Goal: Task Accomplishment & Management: Manage account settings

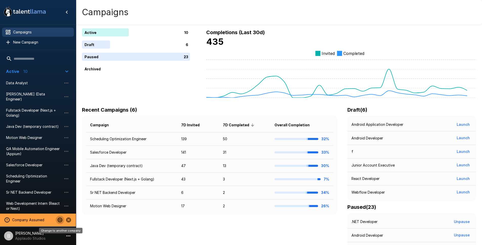
click at [60, 218] on icon "Change to another company" at bounding box center [59, 219] width 5 height 5
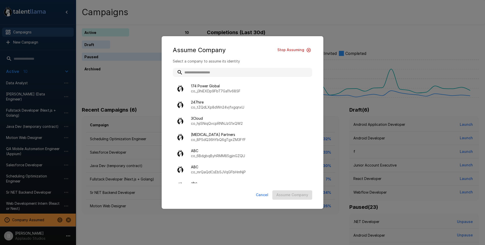
click at [222, 73] on input "text" at bounding box center [243, 72] width 140 height 9
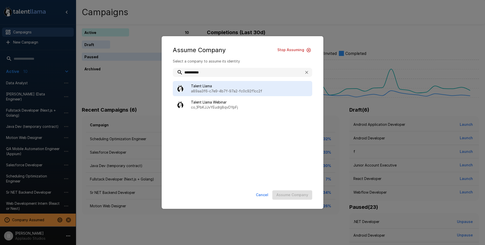
type input "**********"
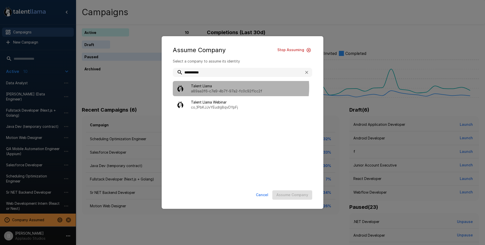
click at [234, 87] on span "Talent Llama" at bounding box center [249, 85] width 117 height 5
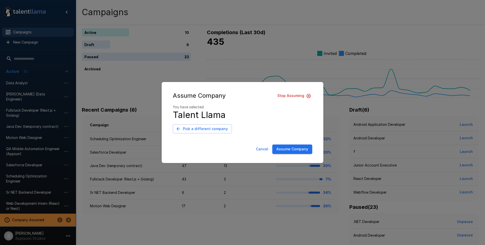
click at [299, 151] on button "Assume Company" at bounding box center [293, 148] width 40 height 9
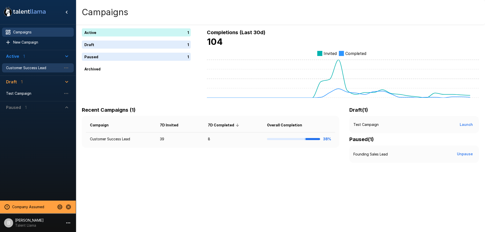
click at [26, 68] on span "Customer Success Lead" at bounding box center [34, 67] width 56 height 5
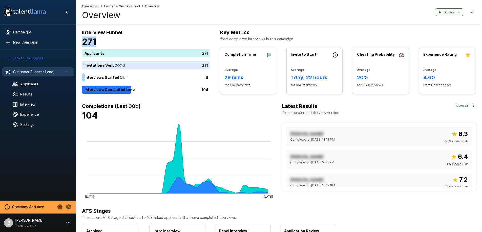
drag, startPoint x: 82, startPoint y: 40, endPoint x: 134, endPoint y: 41, distance: 51.8
click at [123, 41] on h4 "271" at bounding box center [146, 41] width 128 height 11
click at [176, 90] on div "104" at bounding box center [147, 89] width 130 height 8
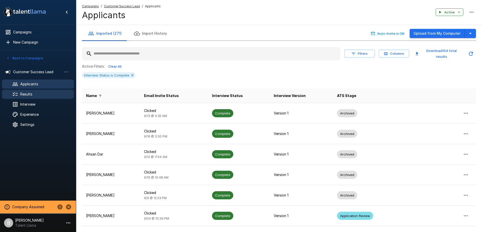
click at [22, 93] on span "Results" at bounding box center [45, 94] width 50 height 5
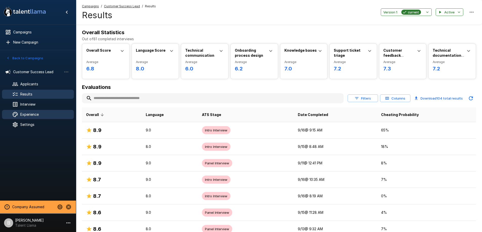
click at [35, 111] on div "Experience" at bounding box center [38, 114] width 72 height 9
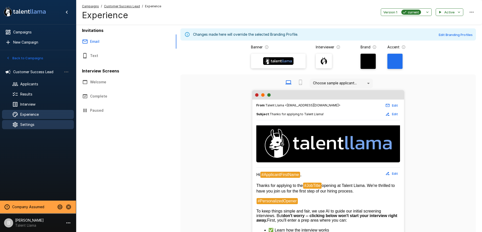
click at [31, 125] on span "Settings" at bounding box center [45, 124] width 50 height 5
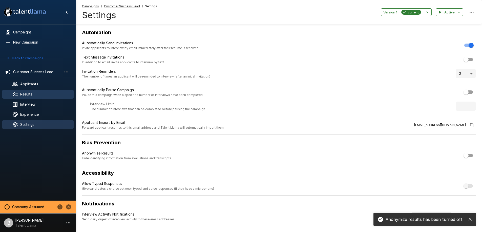
click at [34, 96] on span "Results" at bounding box center [45, 94] width 50 height 5
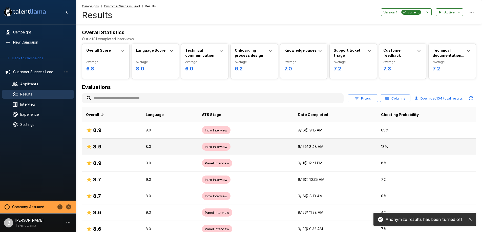
click at [149, 152] on td "8.0" at bounding box center [170, 146] width 56 height 16
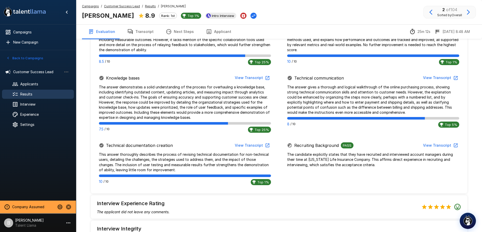
scroll to position [283, 0]
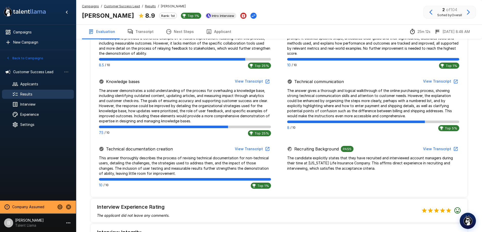
click at [251, 80] on button "View Transcript" at bounding box center [252, 81] width 38 height 9
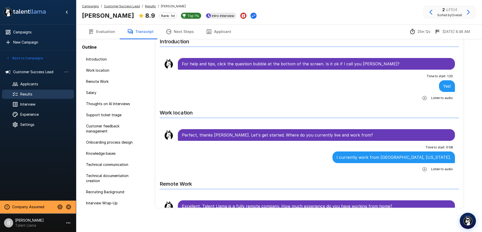
scroll to position [20, 0]
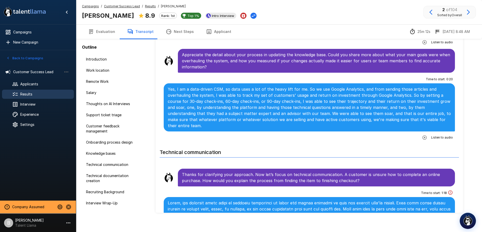
scroll to position [902, 0]
click at [145, 6] on u "Results" at bounding box center [150, 6] width 11 height 4
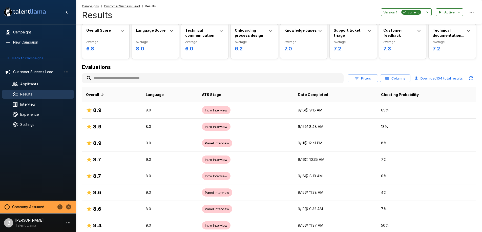
click at [365, 77] on button "Filters" at bounding box center [362, 78] width 30 height 8
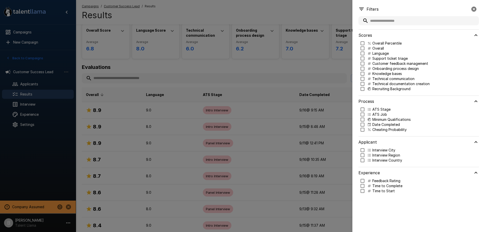
click at [300, 78] on div at bounding box center [242, 116] width 485 height 232
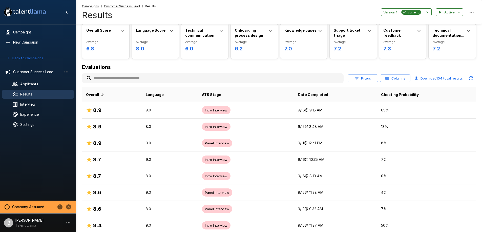
click at [392, 75] on button "Columns" at bounding box center [395, 78] width 30 height 8
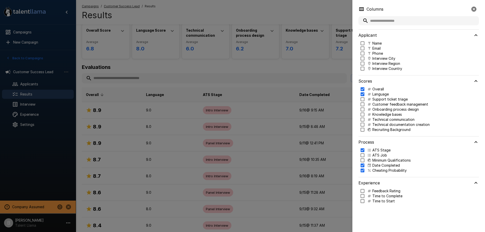
click at [378, 43] on p "Name" at bounding box center [377, 43] width 9 height 5
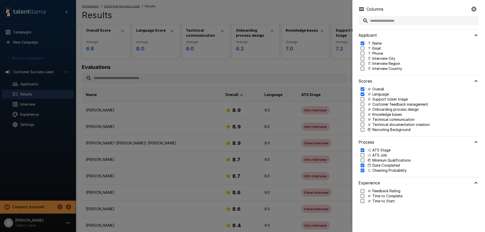
click at [176, 59] on div at bounding box center [242, 116] width 485 height 232
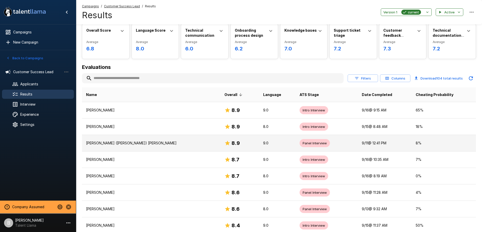
click at [125, 148] on td "Julian (Bailey) Gregorio" at bounding box center [151, 143] width 138 height 16
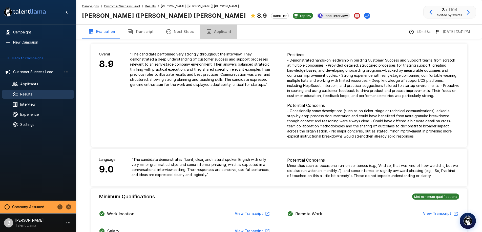
click at [218, 33] on button "Applicant" at bounding box center [218, 32] width 37 height 14
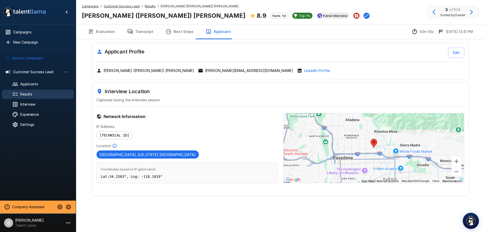
click at [96, 32] on button "Evaluation" at bounding box center [101, 32] width 39 height 14
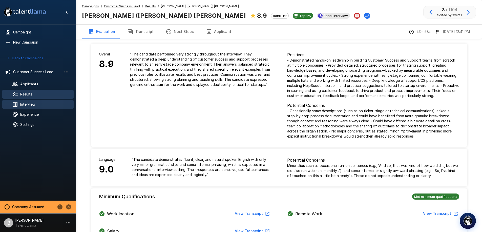
click at [33, 103] on span "Interview" at bounding box center [45, 104] width 50 height 5
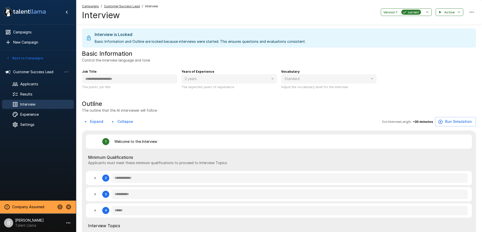
type textarea "*"
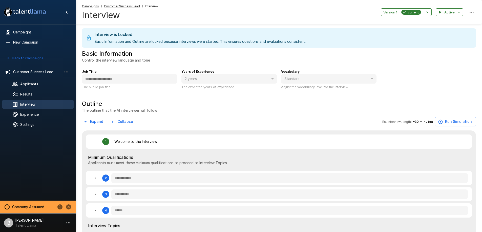
type textarea "*"
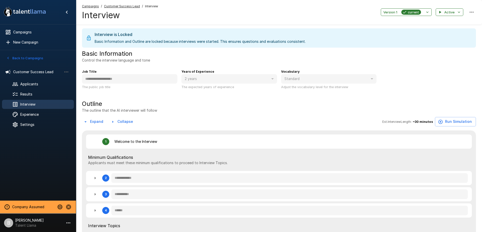
type textarea "*"
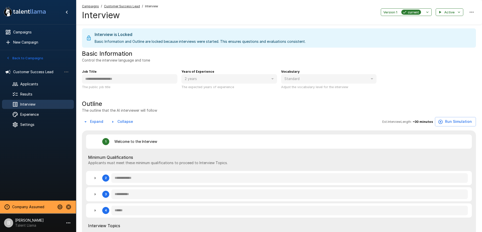
type textarea "*"
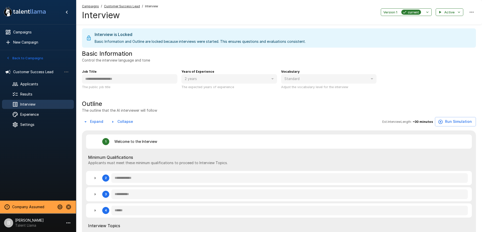
type textarea "*"
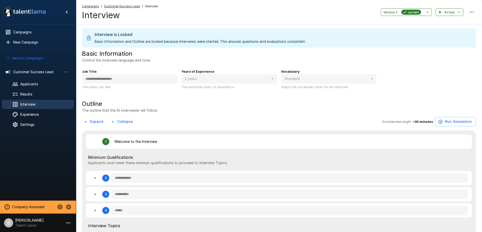
type textarea "*"
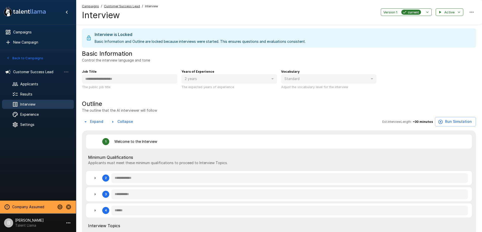
type textarea "*"
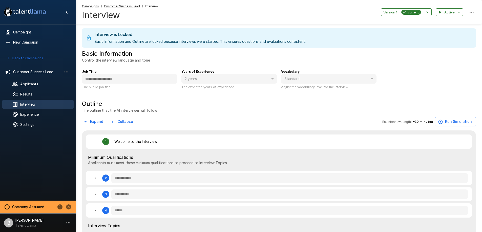
type textarea "*"
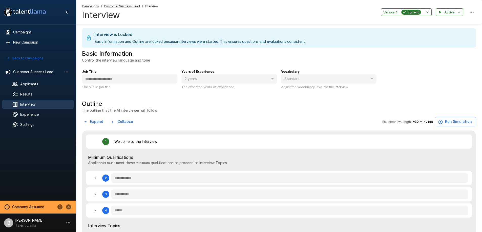
type textarea "*"
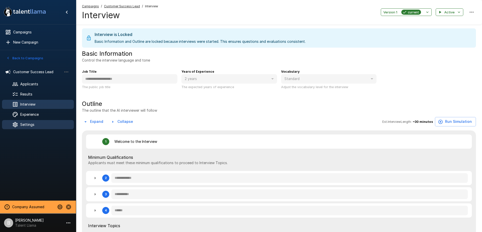
type textarea "*"
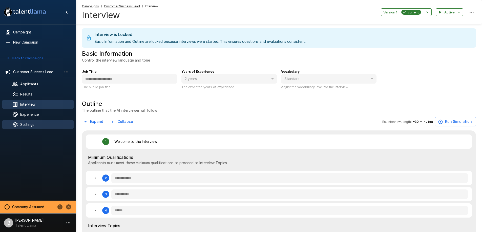
type textarea "*"
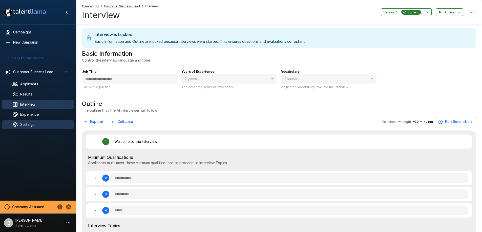
type textarea "*"
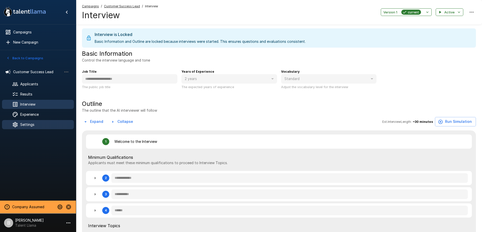
type textarea "*"
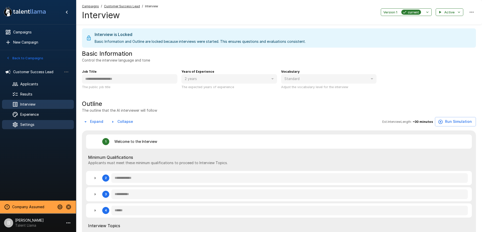
type textarea "*"
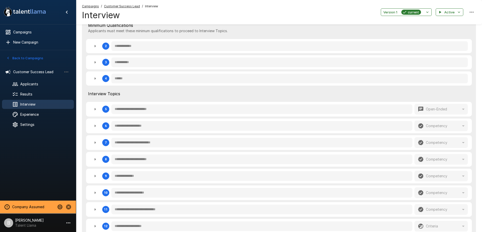
scroll to position [139, 0]
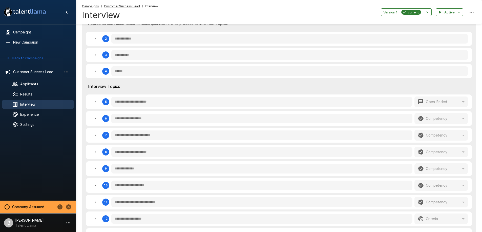
click at [94, 151] on icon "button" at bounding box center [95, 152] width 6 height 6
type textarea "*"
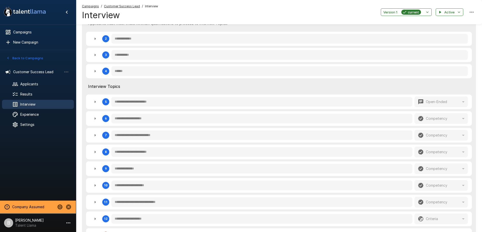
type textarea "*"
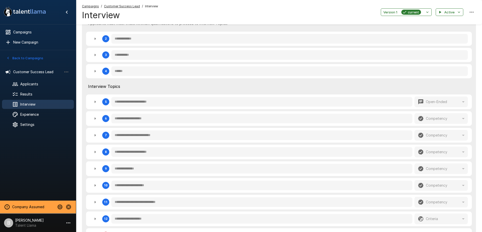
type textarea "*"
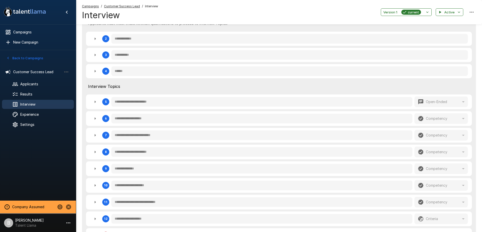
type textarea "*"
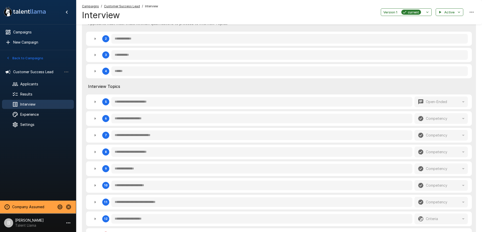
type textarea "*"
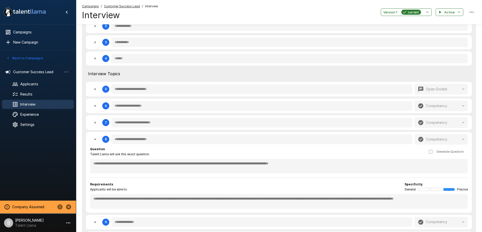
scroll to position [154, 0]
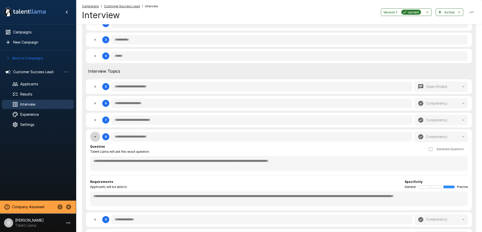
click at [94, 135] on icon "button" at bounding box center [95, 136] width 6 height 6
type textarea "*"
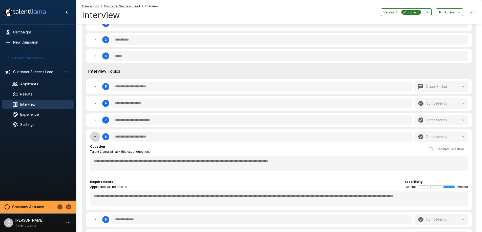
type textarea "*"
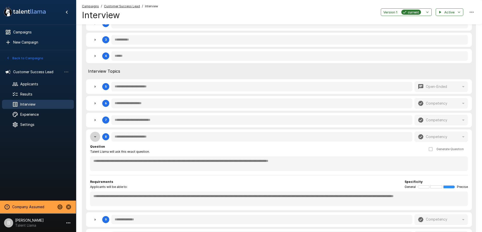
type textarea "*"
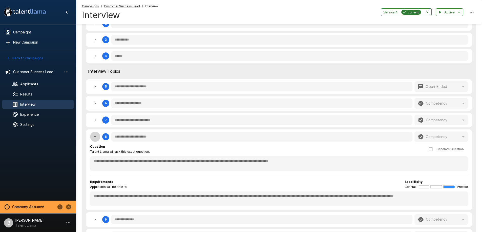
type textarea "*"
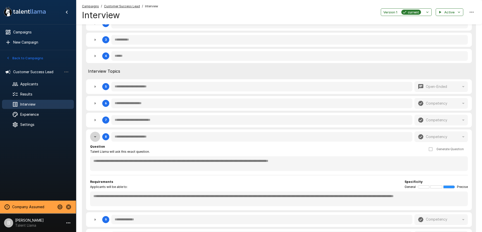
type textarea "*"
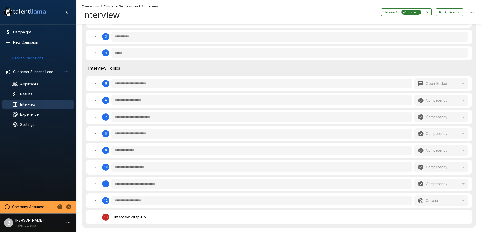
scroll to position [177, 0]
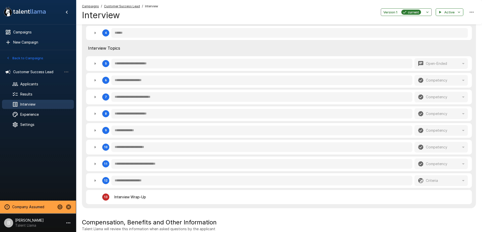
click at [96, 131] on icon "button" at bounding box center [95, 130] width 6 height 6
type textarea "*"
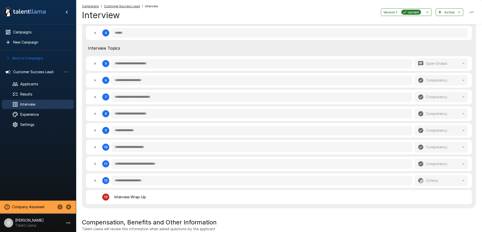
type textarea "*"
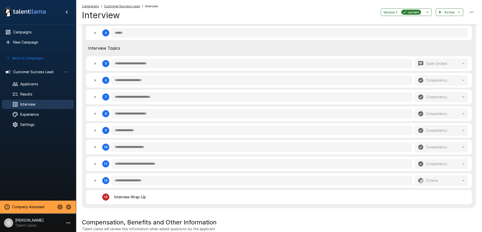
type textarea "*"
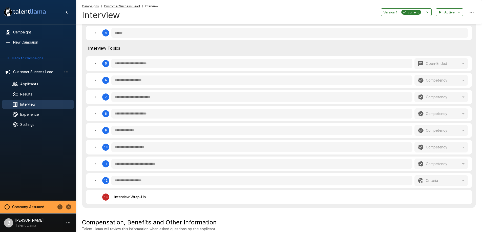
type textarea "*"
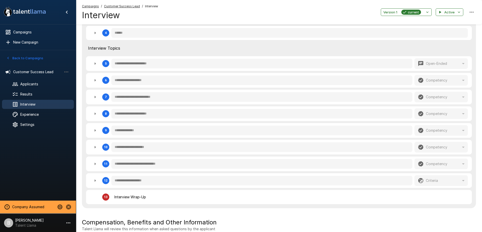
type textarea "*"
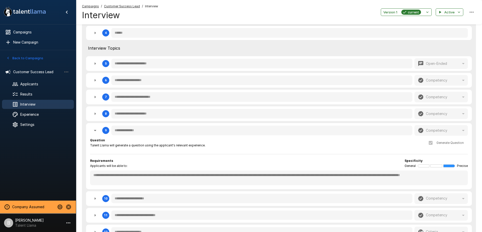
click at [84, 168] on div "**********" at bounding box center [279, 106] width 394 height 306
click at [95, 132] on icon "button" at bounding box center [95, 130] width 6 height 6
type textarea "*"
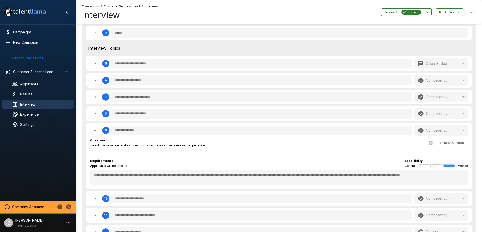
type textarea "*"
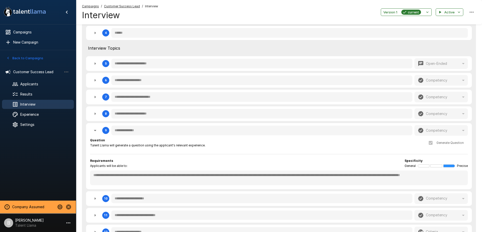
type textarea "*"
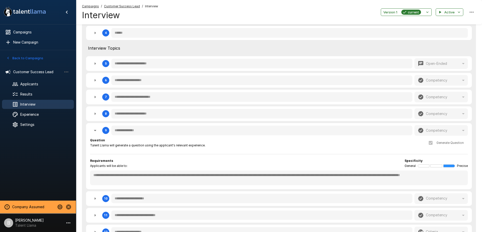
type textarea "*"
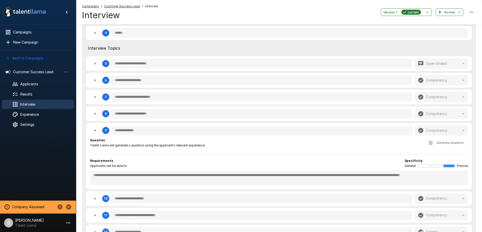
type textarea "*"
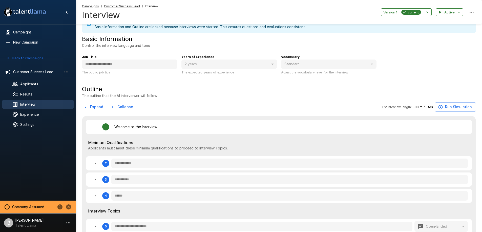
scroll to position [0, 0]
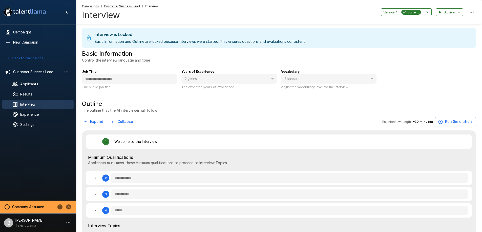
click at [29, 225] on p "Talent Llama" at bounding box center [29, 224] width 29 height 5
type textarea "*"
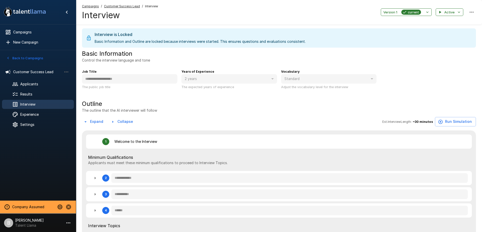
type textarea "*"
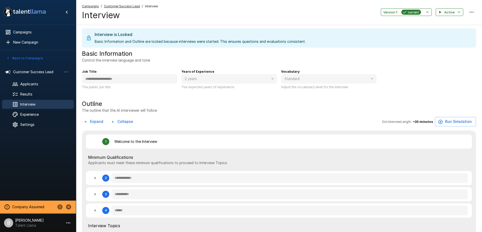
type textarea "*"
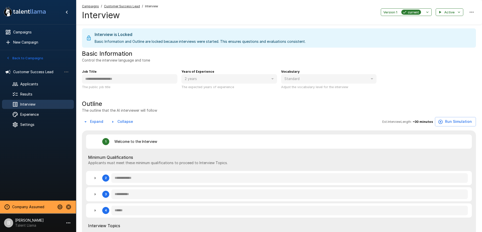
type textarea "*"
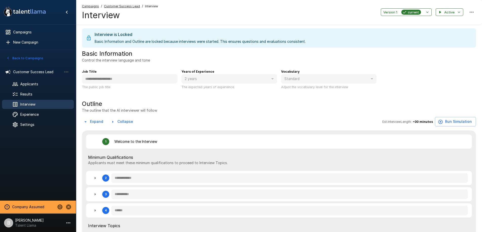
type textarea "*"
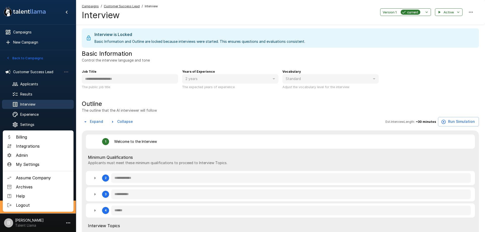
type textarea "*"
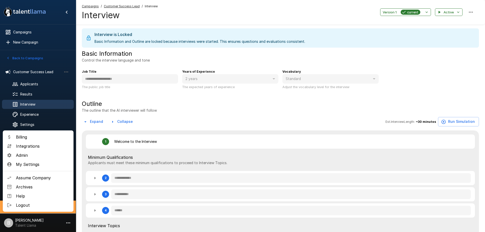
type textarea "*"
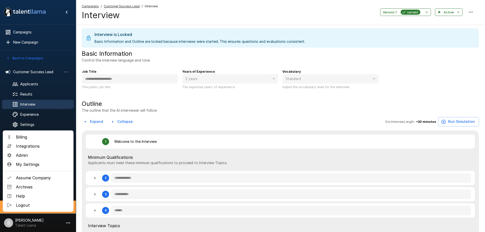
type textarea "*"
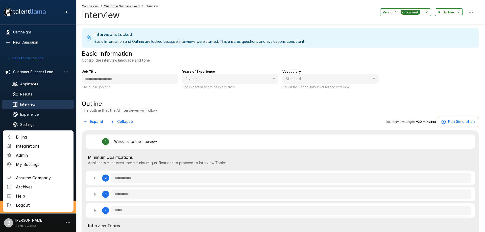
type textarea "*"
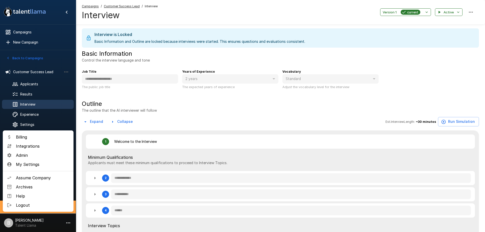
type textarea "*"
click at [36, 147] on span "Integrations" at bounding box center [43, 146] width 54 height 6
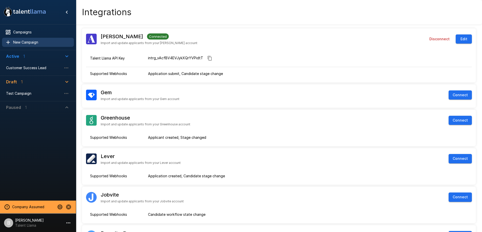
click at [37, 43] on span "New Campaign" at bounding box center [41, 42] width 57 height 5
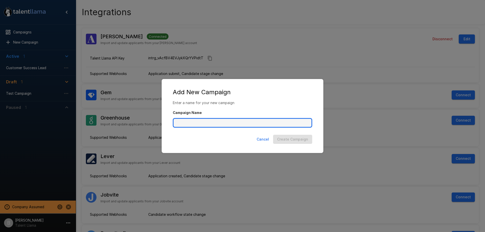
click at [232, 122] on input "Campaign Name" at bounding box center [243, 123] width 140 height 10
type input "**********"
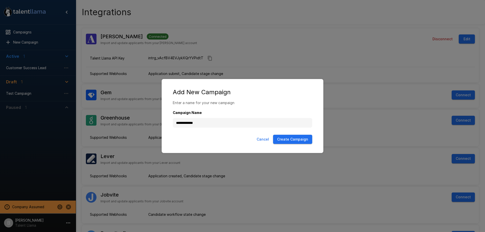
click at [288, 138] on button "Create Campaign" at bounding box center [292, 138] width 39 height 9
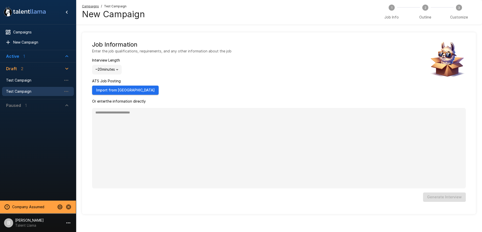
type textarea "*"
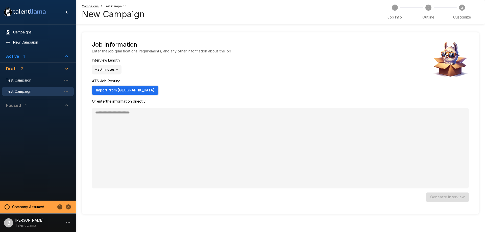
click at [113, 69] on body ".st0{fill:#FFFFFF;} .st1{fill:#76a4ed;} Campaigns New Campaign Active 1 Custome…" at bounding box center [242, 116] width 485 height 232
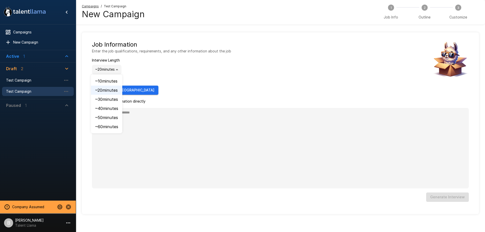
click at [109, 98] on li "~ 30 minutes" at bounding box center [106, 99] width 31 height 9
type input "**"
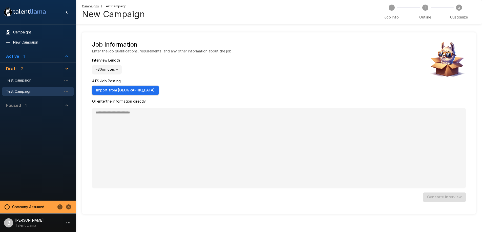
type textarea "*"
click at [118, 89] on button "Import from Ashby" at bounding box center [125, 89] width 66 height 9
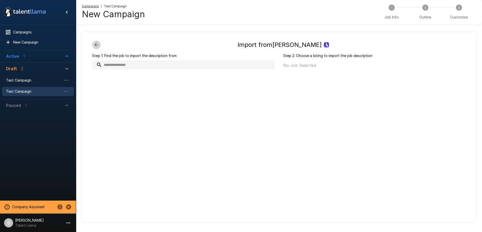
click at [95, 43] on icon "button" at bounding box center [96, 45] width 6 height 6
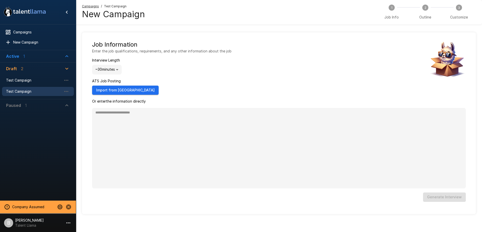
click at [69, 206] on icon "Stop assuming this company" at bounding box center [68, 206] width 5 height 5
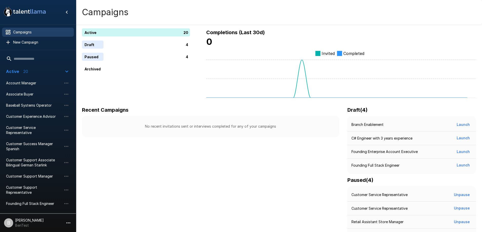
click at [30, 223] on p "BenTest" at bounding box center [29, 224] width 29 height 5
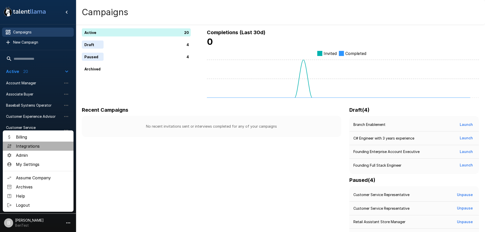
click at [37, 146] on span "Integrations" at bounding box center [43, 146] width 54 height 6
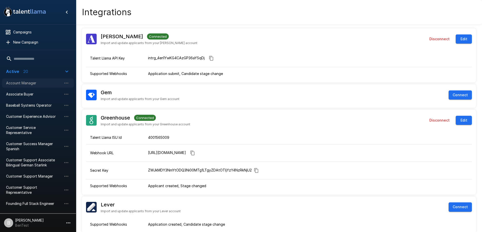
click at [23, 80] on div "Account Manager" at bounding box center [38, 82] width 72 height 9
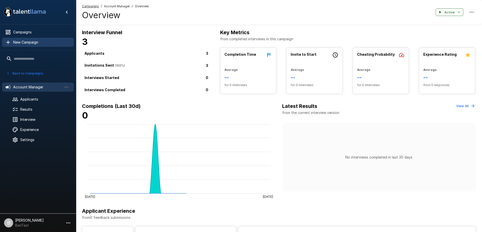
click at [35, 44] on span "New Campaign" at bounding box center [41, 42] width 57 height 5
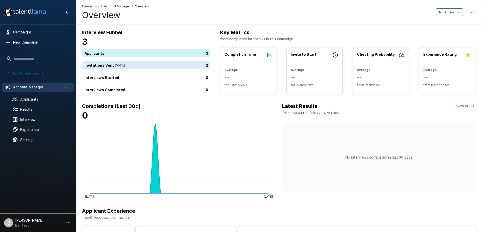
click at [41, 221] on li "B Ben Chaikin BenTest" at bounding box center [38, 221] width 76 height 16
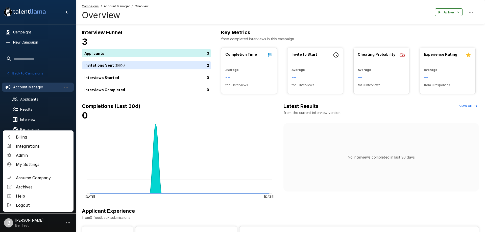
click at [26, 86] on div at bounding box center [242, 116] width 485 height 232
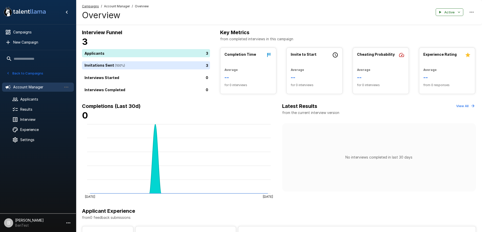
click at [7, 72] on icon "button" at bounding box center [8, 73] width 5 height 5
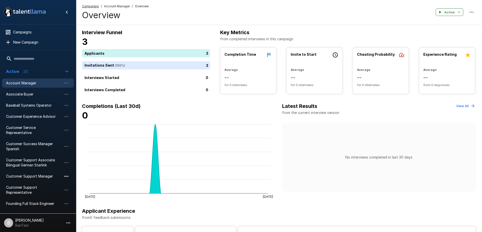
click at [64, 176] on icon "button" at bounding box center [66, 176] width 6 height 6
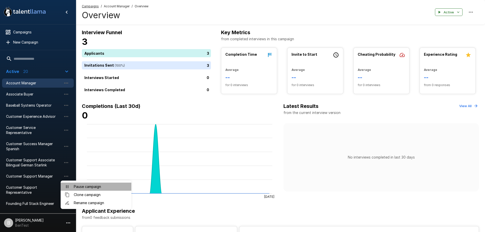
click at [91, 187] on span "Pause campaign" at bounding box center [101, 186] width 54 height 5
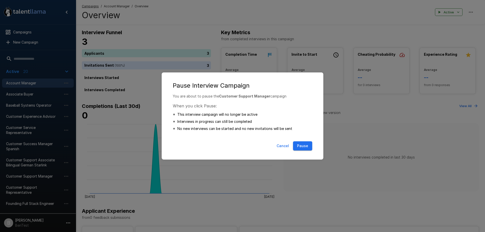
click at [310, 149] on button "Pause" at bounding box center [302, 145] width 19 height 9
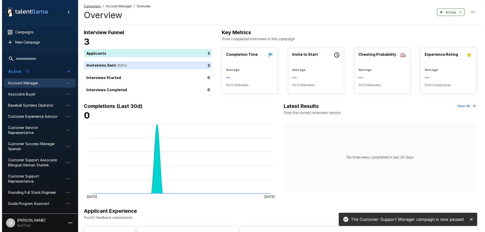
scroll to position [192, 0]
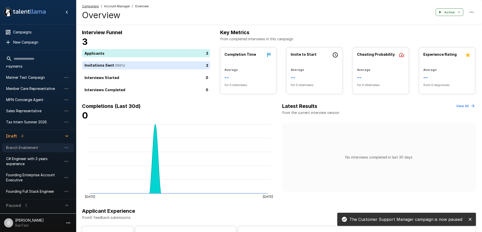
click at [70, 144] on div "Branch Enablement" at bounding box center [38, 147] width 72 height 9
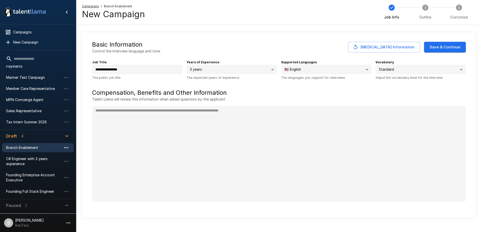
click at [65, 147] on icon "button" at bounding box center [66, 147] width 6 height 6
type textarea "*"
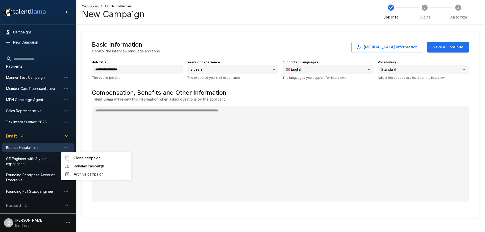
click at [81, 172] on span "Archive campaign" at bounding box center [101, 173] width 54 height 5
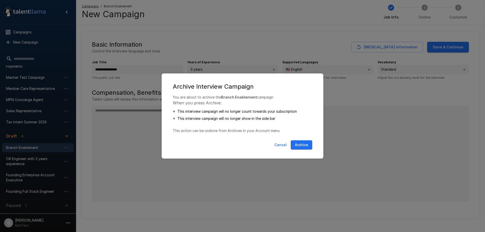
click at [309, 145] on button "Archive" at bounding box center [301, 144] width 21 height 9
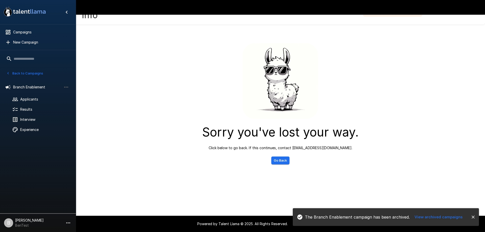
click at [9, 73] on icon "button" at bounding box center [8, 73] width 5 height 5
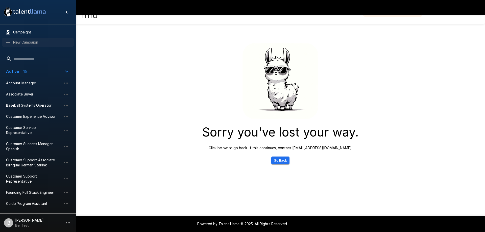
click at [28, 40] on span "New Campaign" at bounding box center [41, 42] width 57 height 5
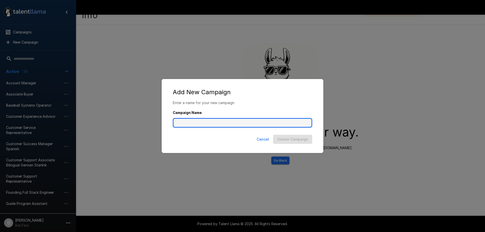
click at [225, 121] on input "Campaign Name" at bounding box center [243, 123] width 140 height 10
type input "**********"
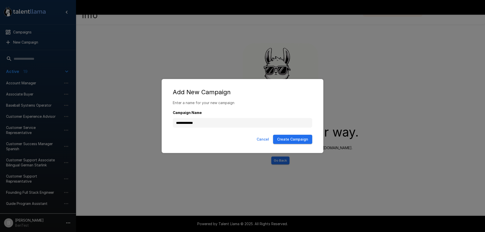
click at [292, 135] on button "Create Campaign" at bounding box center [292, 138] width 39 height 9
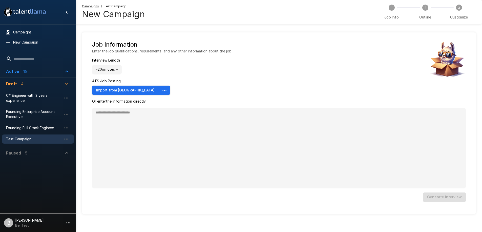
type textarea "*"
click at [113, 69] on body ".st0{fill:#FFFFFF;} .st1{fill:#76a4ed;} Campaigns New Campaign Active 19 Accoun…" at bounding box center [241, 116] width 482 height 232
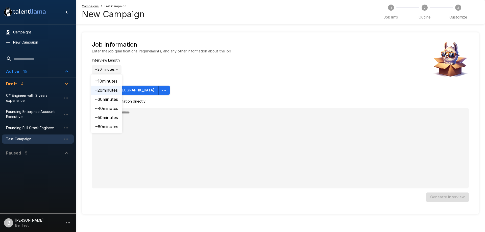
click at [109, 98] on li "~ 30 minutes" at bounding box center [106, 99] width 31 height 9
type input "**"
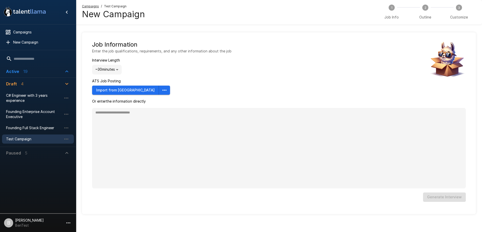
type textarea "*"
click at [162, 89] on icon "button" at bounding box center [164, 89] width 4 height 1
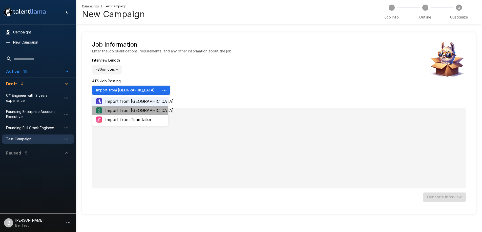
click at [134, 111] on span "Import from Greenhouse" at bounding box center [134, 110] width 59 height 6
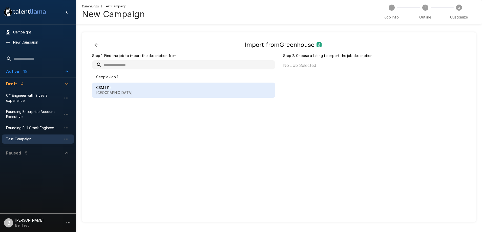
click at [107, 93] on p "San Francisco" at bounding box center [183, 92] width 175 height 5
click at [456, 65] on button "Import" at bounding box center [451, 66] width 19 height 9
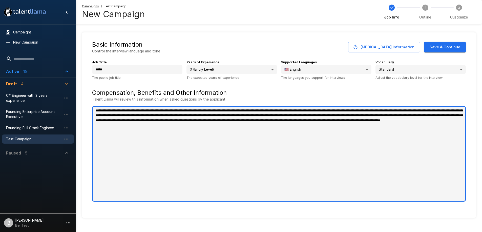
click at [162, 152] on textarea "**********" at bounding box center [278, 154] width 373 height 96
click at [179, 120] on textarea "**********" at bounding box center [278, 154] width 373 height 96
drag, startPoint x: 351, startPoint y: 134, endPoint x: 107, endPoint y: 93, distance: 247.4
click at [107, 93] on div "**********" at bounding box center [278, 144] width 373 height 113
click at [286, 147] on textarea "**********" at bounding box center [278, 154] width 373 height 96
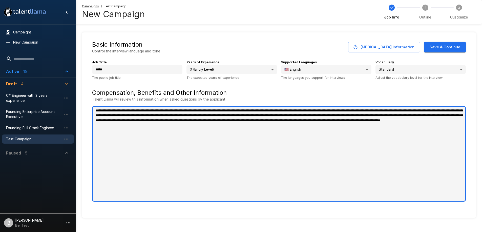
click at [161, 151] on textarea "**********" at bounding box center [278, 154] width 373 height 96
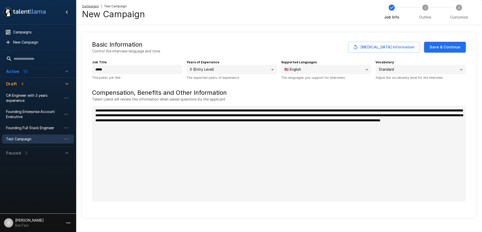
type textarea "*"
click at [454, 43] on button "Save & Continue" at bounding box center [445, 47] width 42 height 11
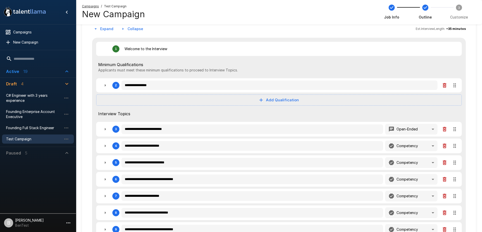
scroll to position [38, 0]
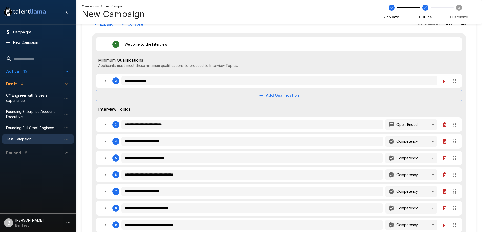
click at [105, 80] on icon "button" at bounding box center [105, 80] width 1 height 3
type textarea "*"
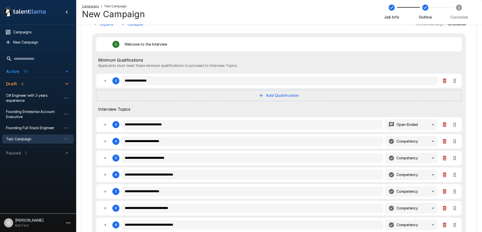
type textarea "*"
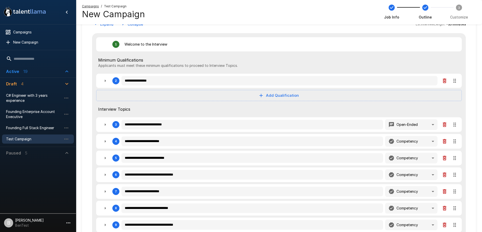
type textarea "*"
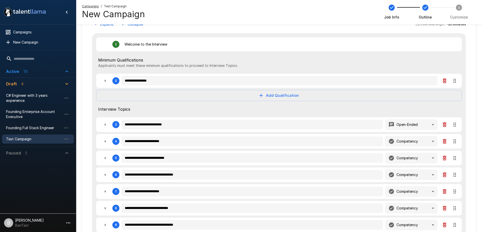
type textarea "*"
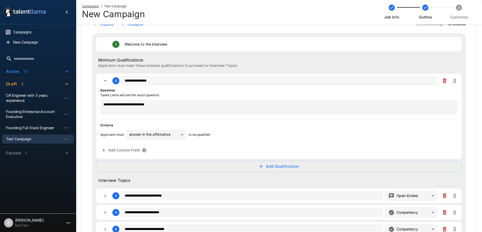
click at [106, 84] on button "button" at bounding box center [105, 81] width 10 height 10
type textarea "*"
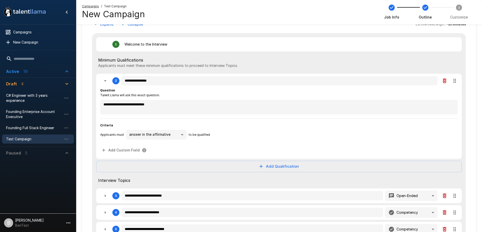
type textarea "*"
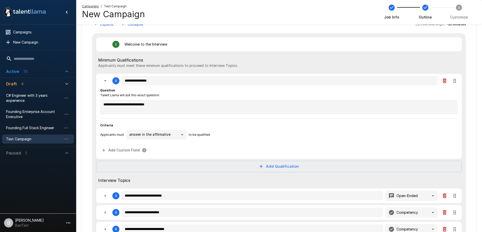
type textarea "*"
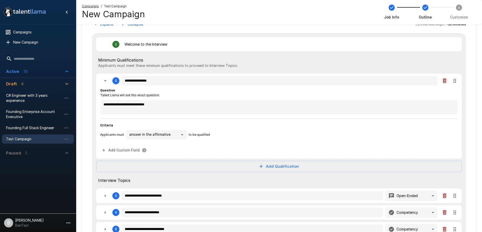
type textarea "*"
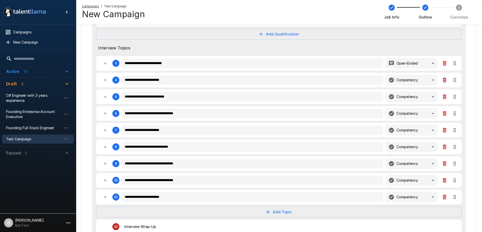
scroll to position [104, 0]
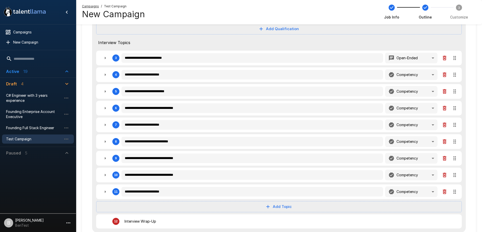
click at [109, 93] on button "button" at bounding box center [105, 91] width 10 height 10
type textarea "*"
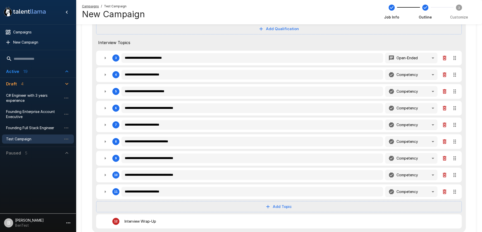
type textarea "*"
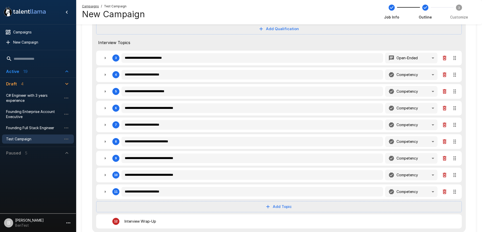
type textarea "*"
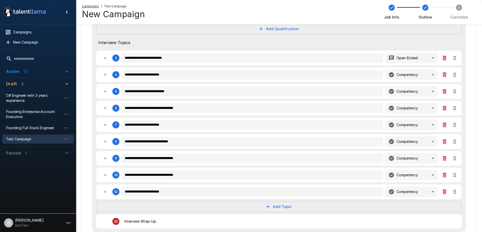
type textarea "*"
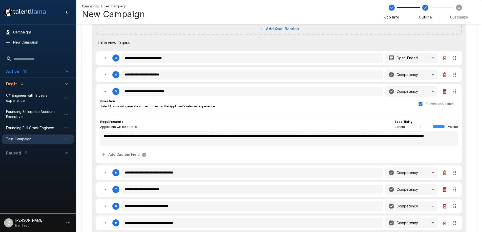
click at [103, 173] on icon "button" at bounding box center [105, 172] width 6 height 6
type textarea "*"
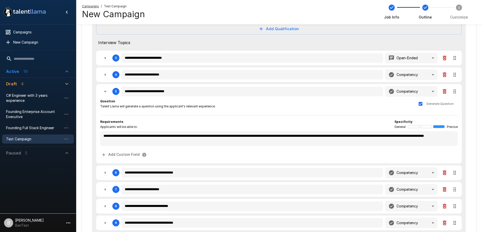
type textarea "*"
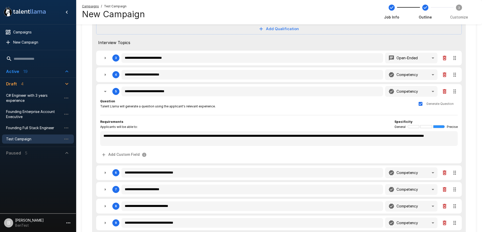
type textarea "*"
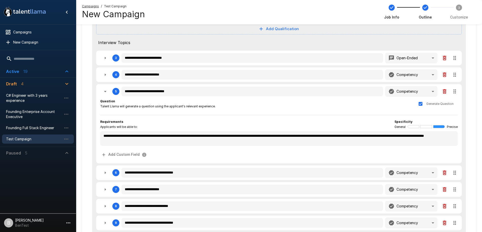
type textarea "*"
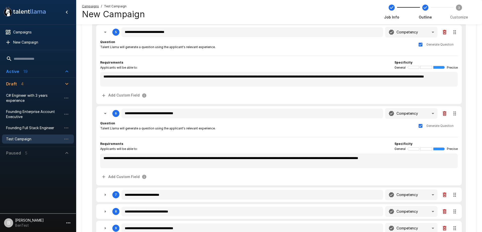
scroll to position [177, 0]
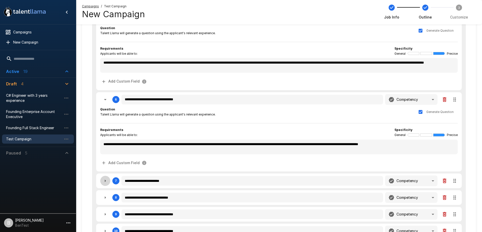
click at [108, 180] on icon "button" at bounding box center [105, 180] width 6 height 6
type textarea "*"
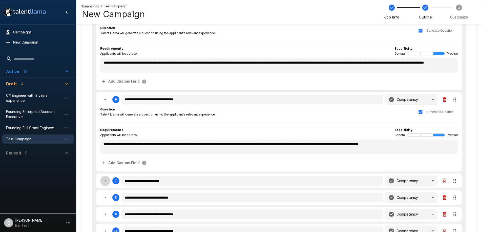
type textarea "*"
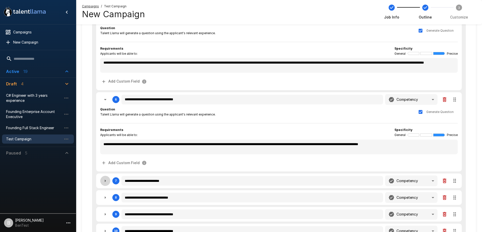
type textarea "*"
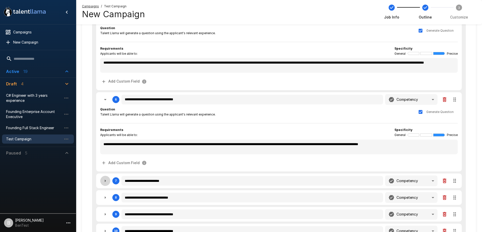
type textarea "*"
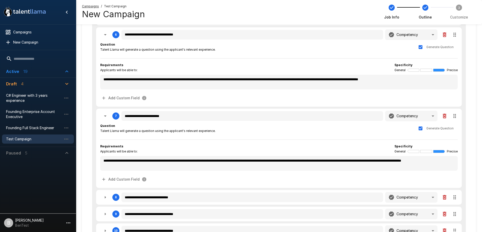
scroll to position [302, 0]
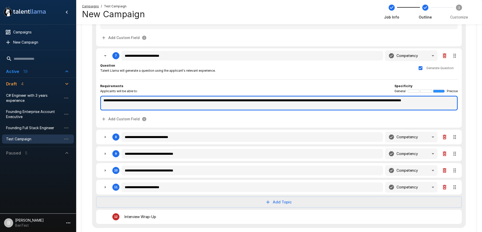
type textarea "*"
drag, startPoint x: 193, startPoint y: 108, endPoint x: 85, endPoint y: 96, distance: 108.3
click at [205, 102] on textarea "**********" at bounding box center [278, 103] width 357 height 15
type textarea "*"
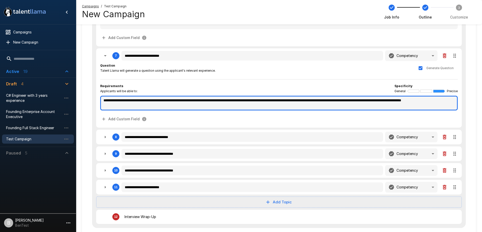
type textarea "*"
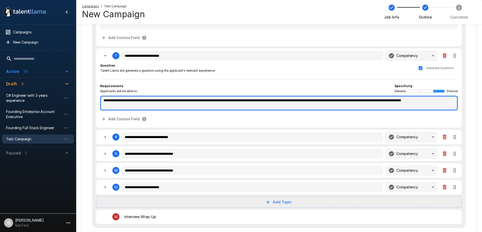
type textarea "*"
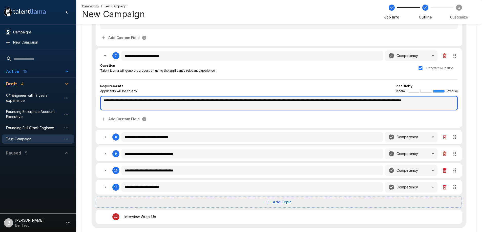
type textarea "*"
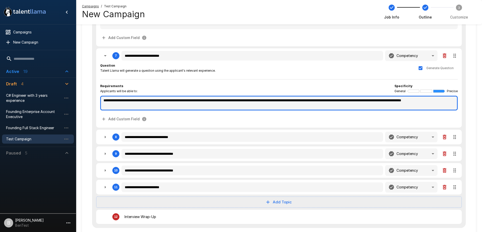
type textarea "*"
click at [205, 102] on textarea "**********" at bounding box center [278, 103] width 357 height 15
type textarea "*"
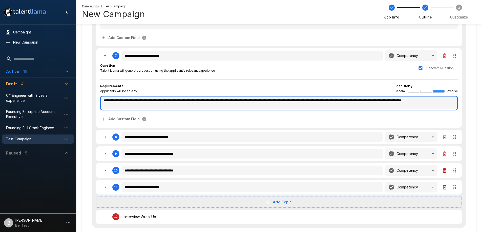
type textarea "*"
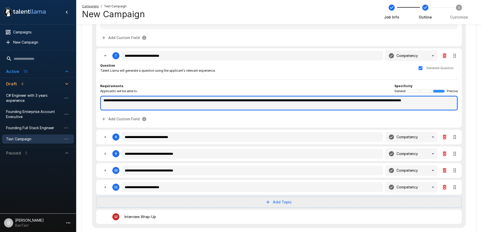
type textarea "*"
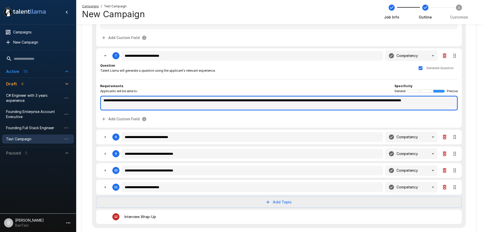
type textarea "*"
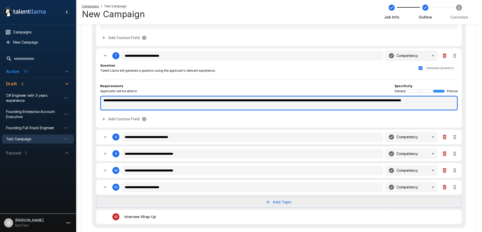
type textarea "*"
click at [205, 102] on textarea "**********" at bounding box center [278, 103] width 357 height 15
type textarea "*"
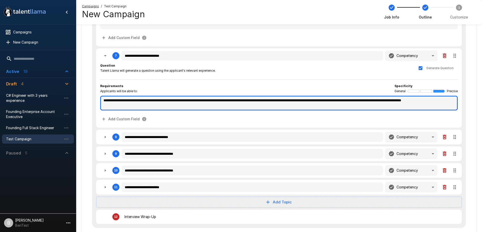
type textarea "*"
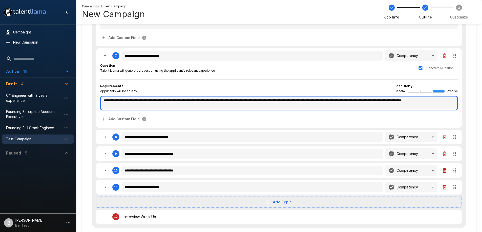
type textarea "*"
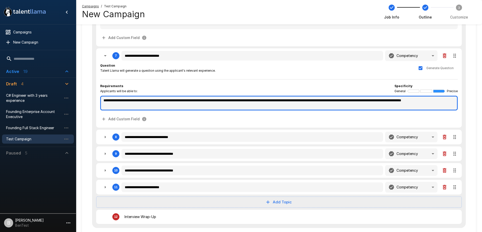
type textarea "*"
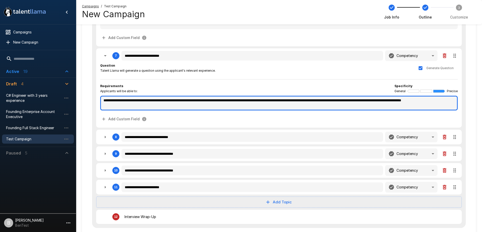
type textarea "*"
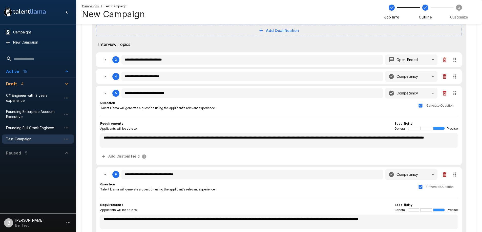
scroll to position [99, 0]
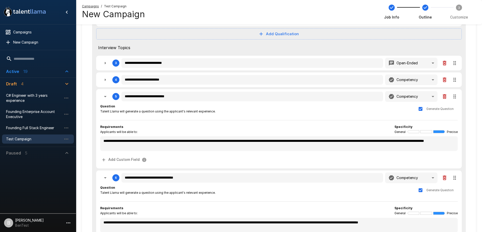
click at [105, 94] on icon "button" at bounding box center [105, 96] width 6 height 6
type textarea "*"
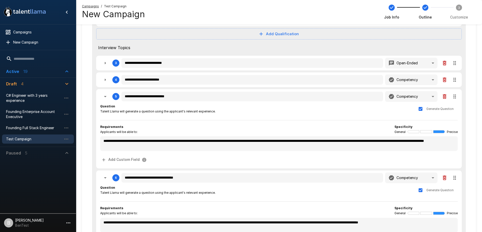
type textarea "*"
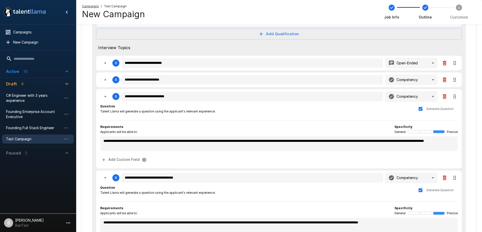
type textarea "*"
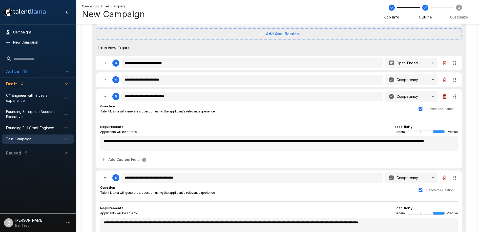
type textarea "*"
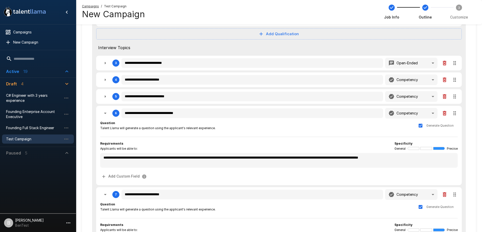
click at [102, 111] on icon "button" at bounding box center [105, 113] width 6 height 6
type textarea "*"
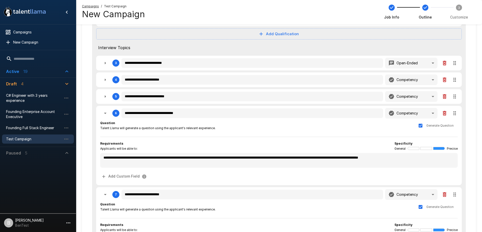
type textarea "*"
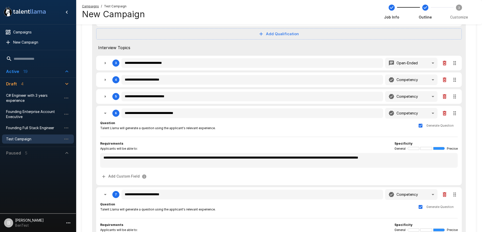
type textarea "*"
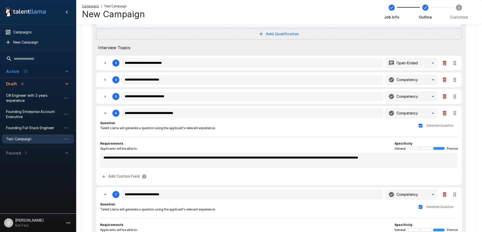
type textarea "*"
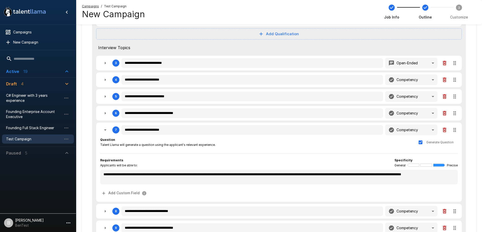
click at [442, 132] on icon "button" at bounding box center [444, 130] width 6 height 6
type textarea "*"
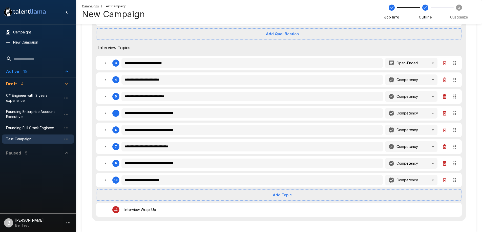
drag, startPoint x: 453, startPoint y: 147, endPoint x: 453, endPoint y: 113, distance: 34.1
click at [457, 108] on div "**********" at bounding box center [278, 96] width 373 height 249
click at [270, 192] on icon "button" at bounding box center [268, 195] width 6 height 6
drag, startPoint x: 318, startPoint y: 39, endPoint x: 319, endPoint y: 44, distance: 5.5
click at [317, 41] on div "**********" at bounding box center [278, 96] width 373 height 249
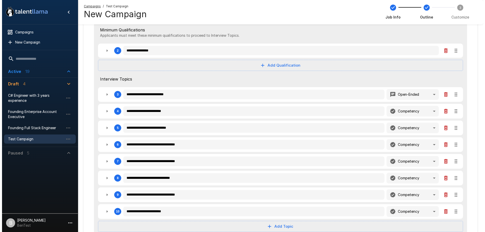
scroll to position [0, 0]
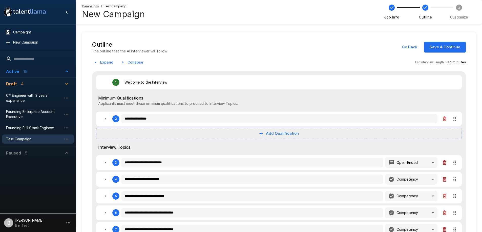
click at [21, 220] on p "[PERSON_NAME]" at bounding box center [29, 219] width 29 height 5
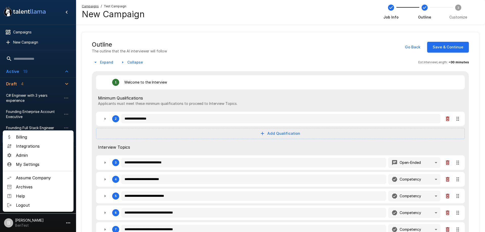
click at [42, 178] on span "Assume Company" at bounding box center [43, 177] width 54 height 6
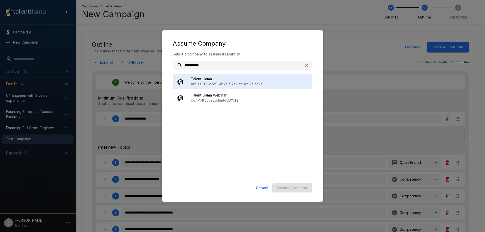
click at [222, 81] on p "a89aa3f6-c7e9-4b7f-97a2-fc0c92f1cc2f" at bounding box center [249, 83] width 117 height 5
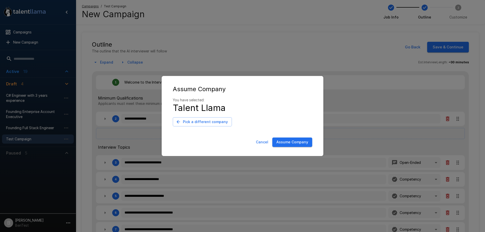
click at [297, 143] on button "Assume Company" at bounding box center [293, 141] width 40 height 9
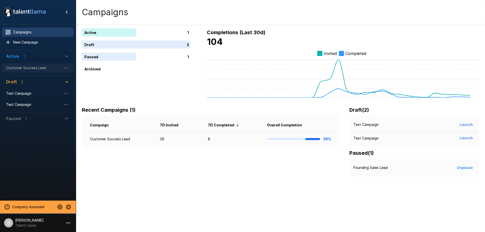
click at [30, 69] on span "Customer Success Lead" at bounding box center [34, 67] width 56 height 5
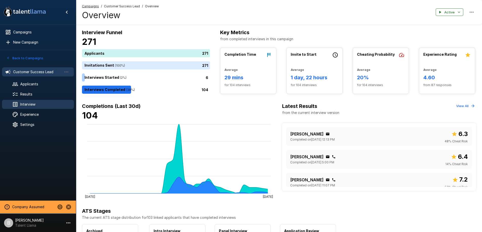
click at [25, 104] on span "Interview" at bounding box center [45, 104] width 50 height 5
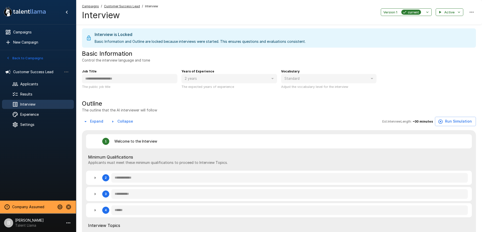
type textarea "*"
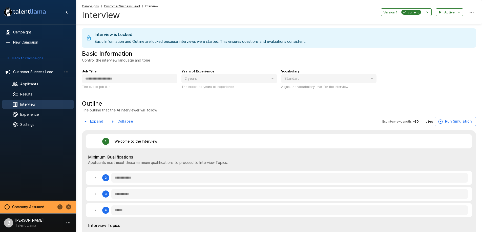
type textarea "*"
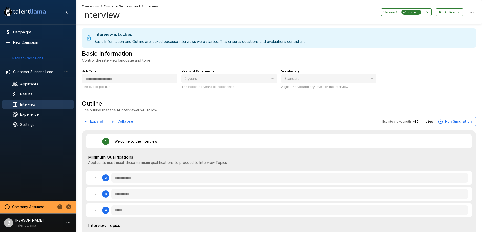
type textarea "*"
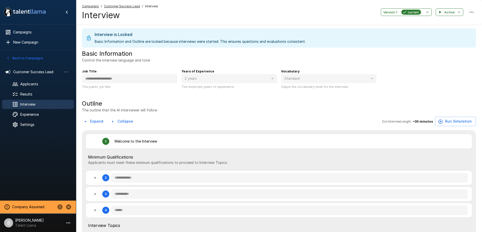
type textarea "*"
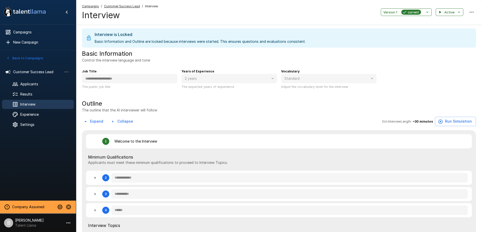
type textarea "*"
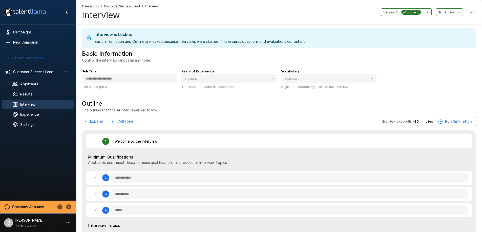
type textarea "*"
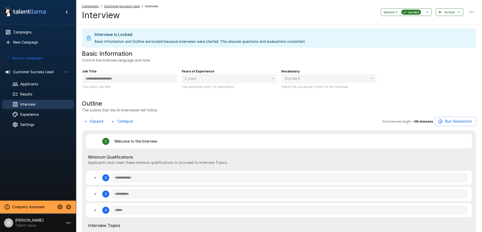
type textarea "*"
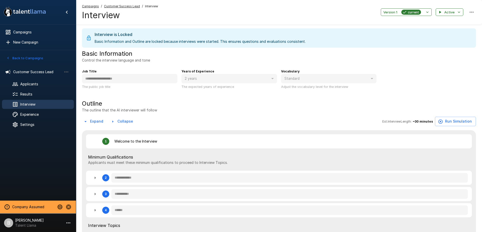
type textarea "*"
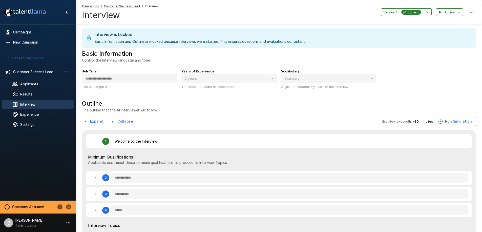
type textarea "*"
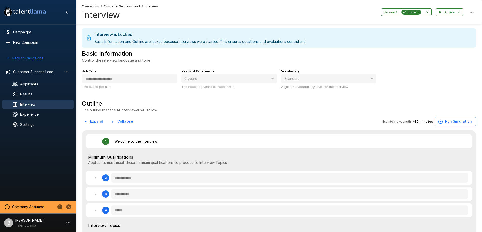
type textarea "*"
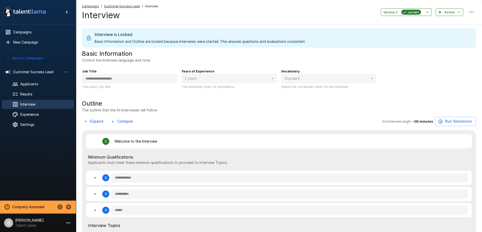
type textarea "*"
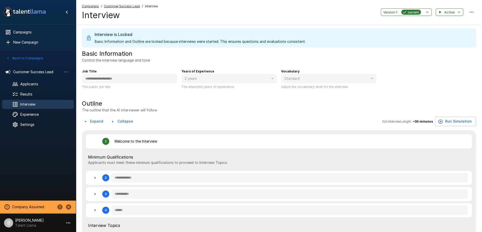
type textarea "*"
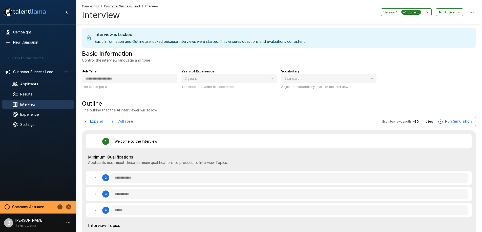
type textarea "*"
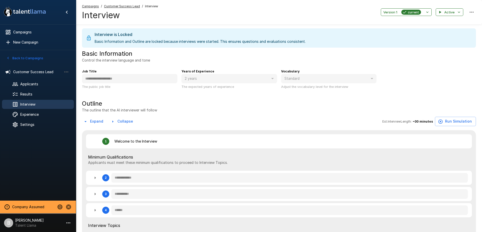
type textarea "*"
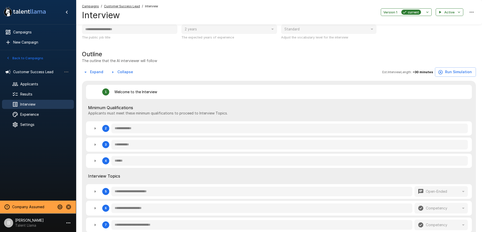
scroll to position [85, 0]
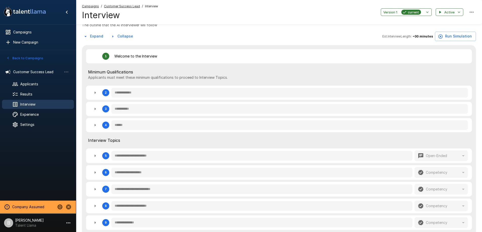
click at [95, 91] on icon "button" at bounding box center [95, 92] width 6 height 6
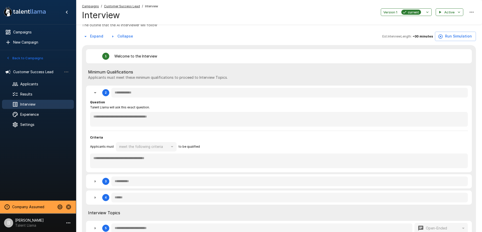
type textarea "*"
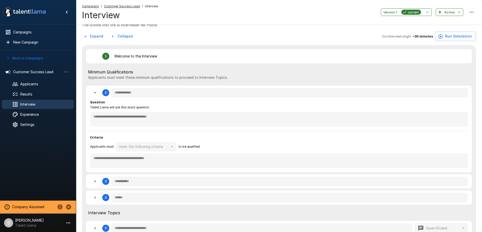
type textarea "*"
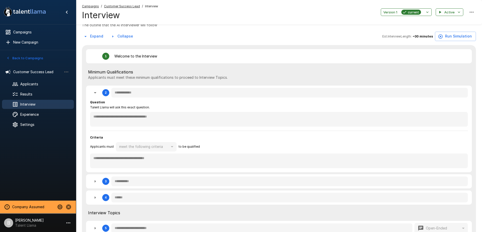
type textarea "*"
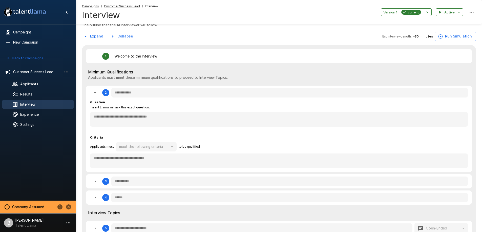
type textarea "*"
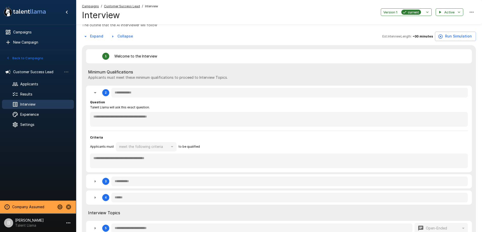
type textarea "*"
click at [95, 91] on icon "button" at bounding box center [95, 92] width 6 height 6
type textarea "*"
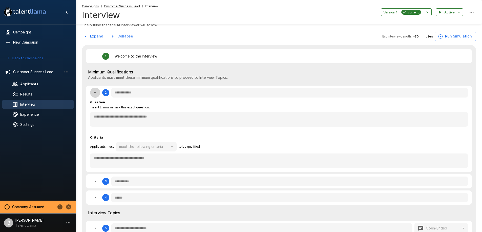
type textarea "*"
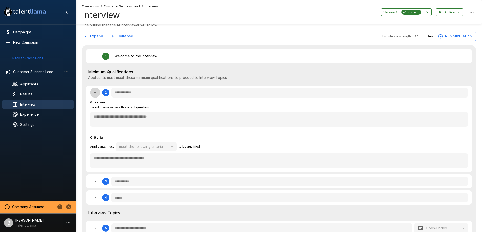
type textarea "*"
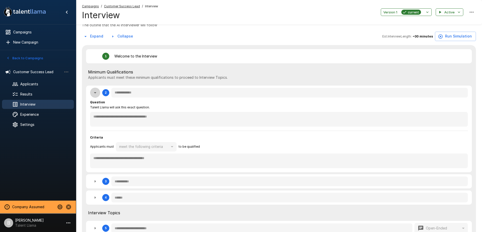
type textarea "*"
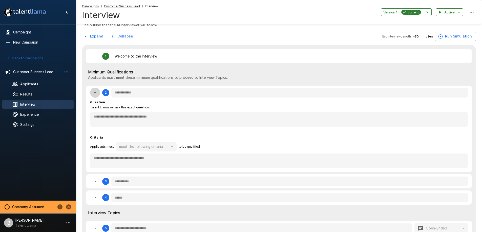
type textarea "*"
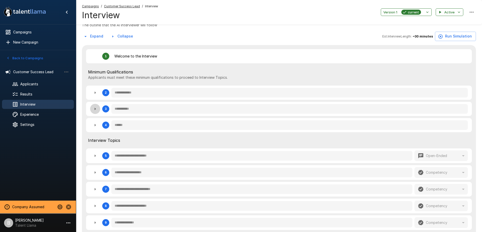
click at [96, 111] on icon "button" at bounding box center [95, 109] width 6 height 6
type textarea "*"
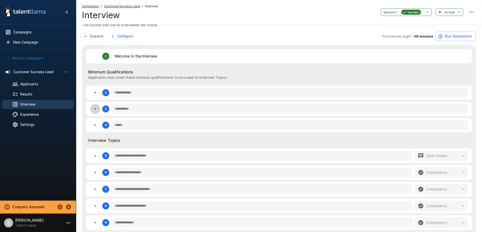
type textarea "*"
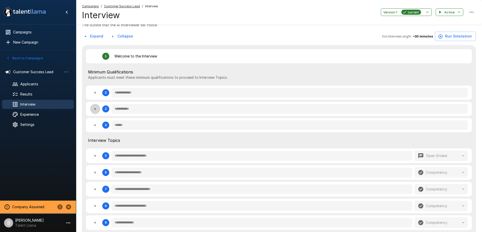
type textarea "*"
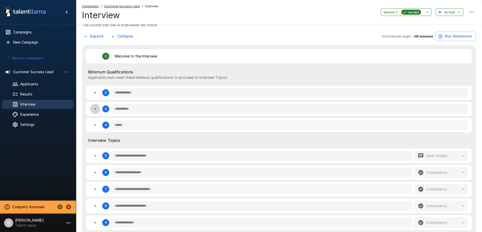
type textarea "*"
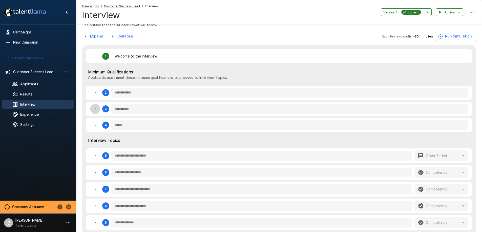
type textarea "*"
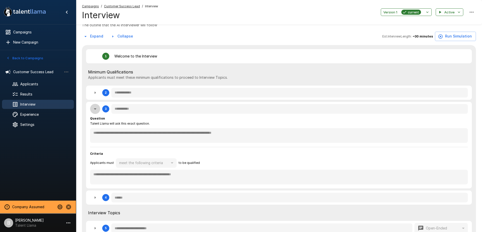
click at [96, 111] on icon "button" at bounding box center [95, 109] width 6 height 6
type textarea "*"
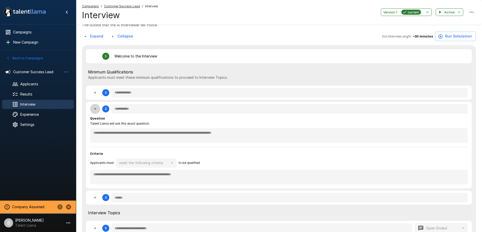
type textarea "*"
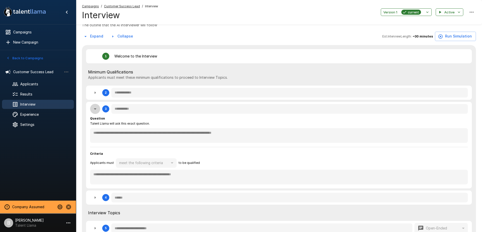
type textarea "*"
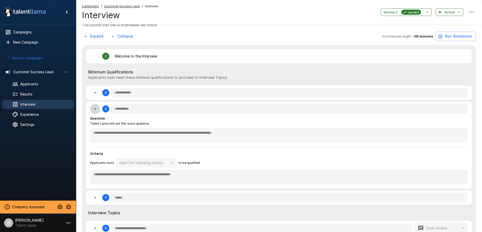
type textarea "*"
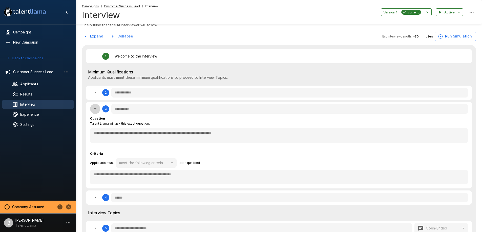
type textarea "*"
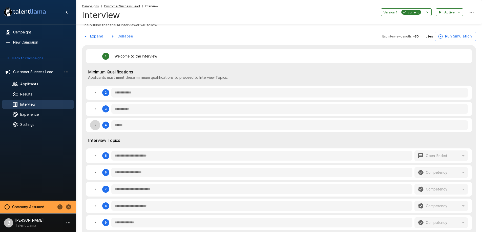
click at [94, 124] on icon "button" at bounding box center [95, 125] width 6 height 6
type textarea "*"
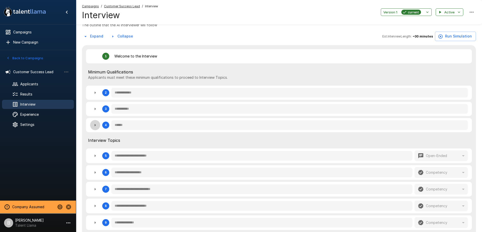
type textarea "*"
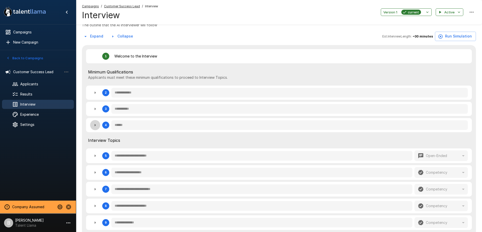
type textarea "*"
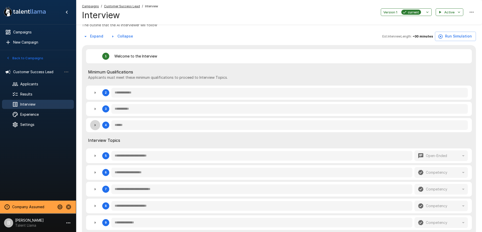
type textarea "*"
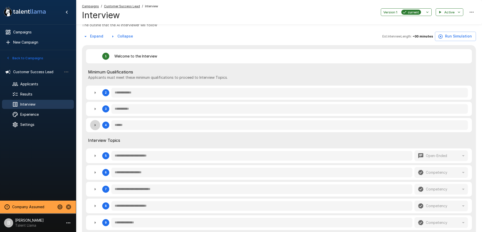
type textarea "*"
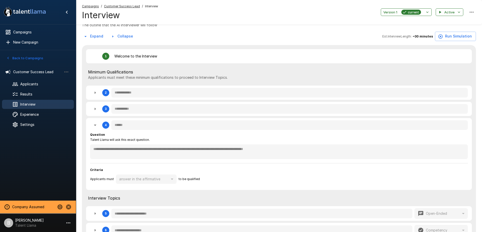
click at [95, 125] on icon "button" at bounding box center [95, 124] width 3 height 1
type textarea "*"
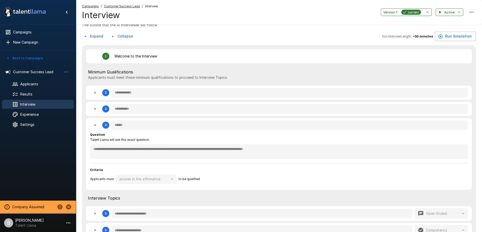
type textarea "*"
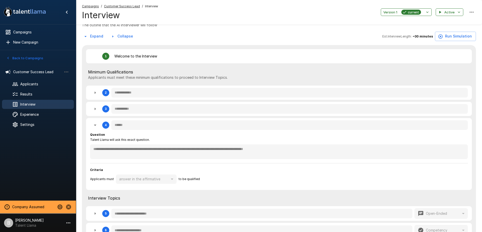
type textarea "*"
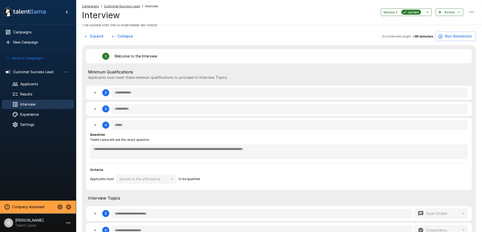
type textarea "*"
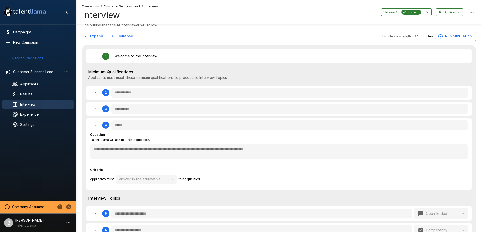
type textarea "*"
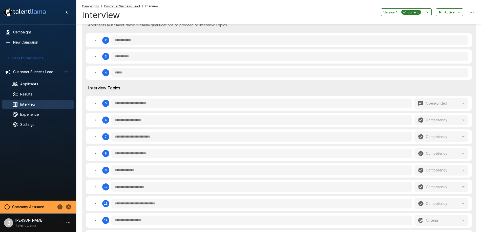
scroll to position [139, 0]
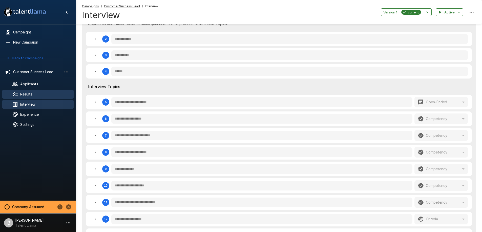
click at [42, 96] on span "Results" at bounding box center [45, 94] width 50 height 5
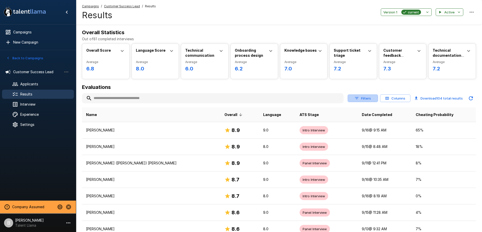
click at [367, 96] on button "Filters" at bounding box center [362, 98] width 30 height 8
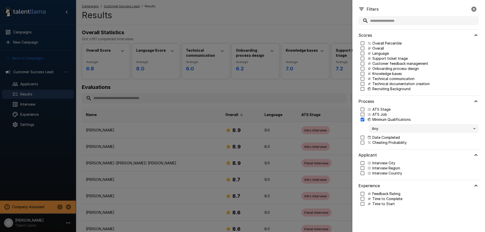
click at [387, 129] on body ".st0{fill:#FFFFFF;} .st1{fill:#76a4ed;} Campaigns New Campaign Active 1 Custome…" at bounding box center [244, 116] width 489 height 232
click at [391, 149] on span "Criteria not Met" at bounding box center [424, 147] width 102 height 5
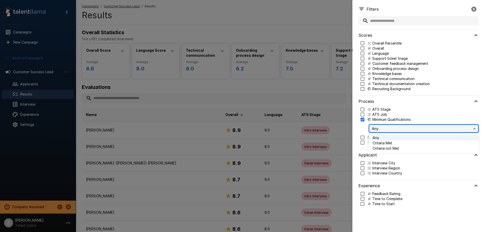
type input "*****"
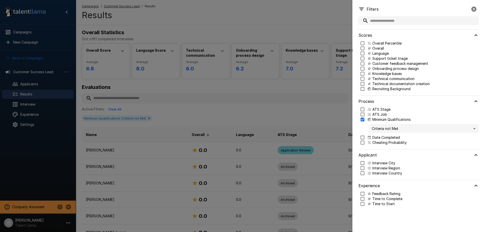
click at [178, 80] on div at bounding box center [242, 116] width 485 height 232
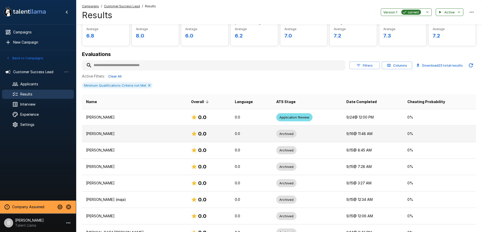
scroll to position [33, 0]
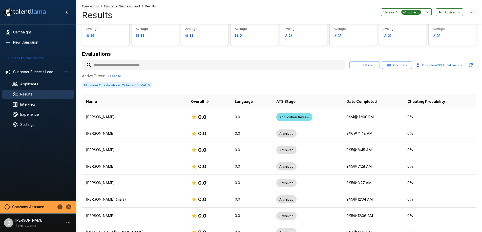
click at [368, 65] on button "Filters" at bounding box center [364, 65] width 30 height 8
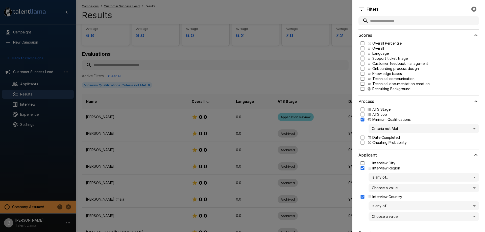
click at [368, 193] on div "is any of... ** Choose a value" at bounding box center [420, 182] width 119 height 24
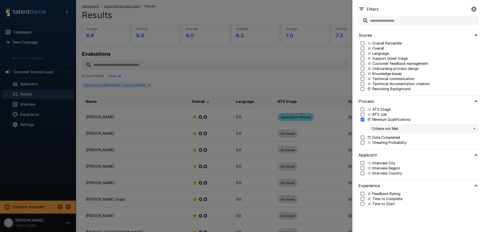
click at [317, 55] on div at bounding box center [242, 116] width 485 height 232
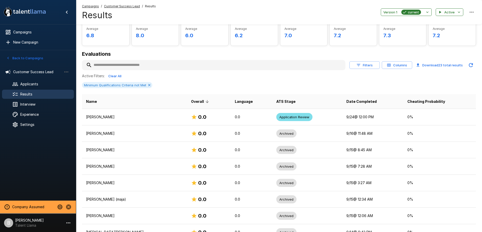
click at [401, 63] on button "Columns" at bounding box center [396, 65] width 30 height 8
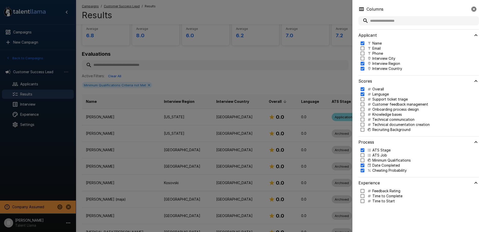
click at [202, 74] on div at bounding box center [242, 116] width 485 height 232
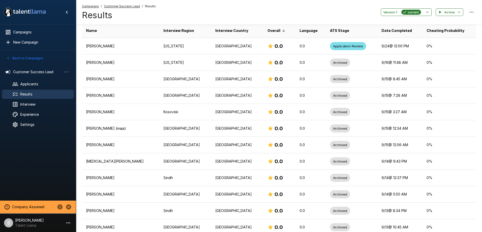
scroll to position [0, 0]
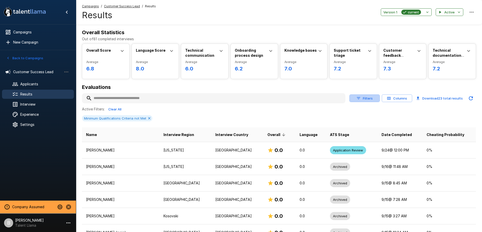
click at [364, 97] on button "Filters" at bounding box center [364, 98] width 30 height 8
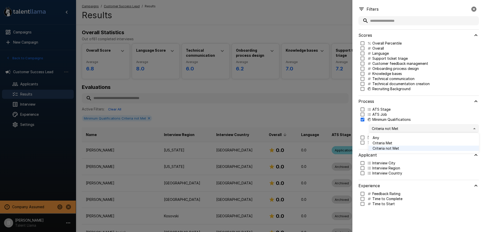
click at [380, 126] on body ".st0{fill:#FFFFFF;} .st1{fill:#76a4ed;} Campaigns New Campaign Active 1 Custome…" at bounding box center [244, 116] width 489 height 232
click at [388, 142] on span "Criteria Met" at bounding box center [424, 142] width 102 height 5
type input "****"
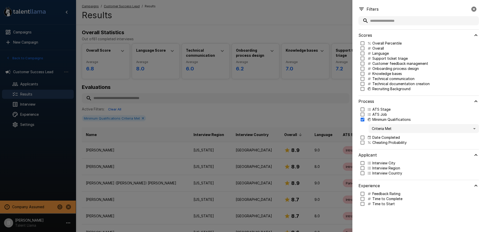
click at [196, 86] on div at bounding box center [242, 116] width 485 height 232
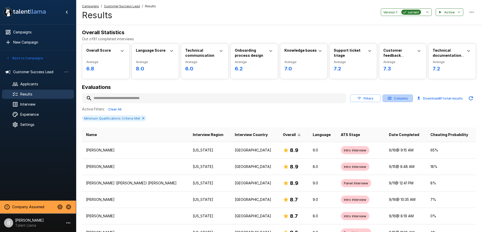
click at [399, 99] on button "Columns" at bounding box center [397, 98] width 30 height 8
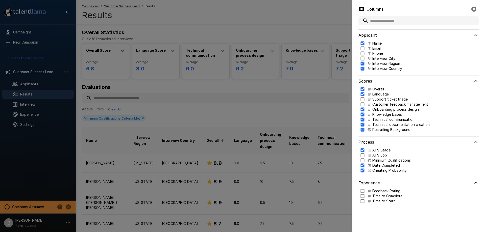
click at [279, 102] on div at bounding box center [242, 116] width 485 height 232
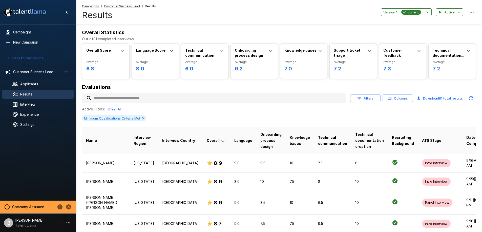
click at [361, 100] on icon "button" at bounding box center [359, 98] width 5 height 5
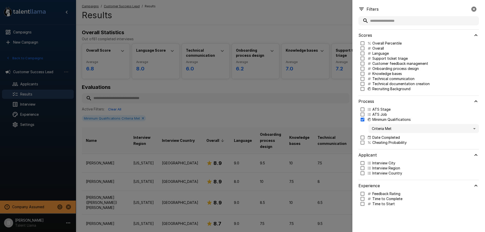
type input "***"
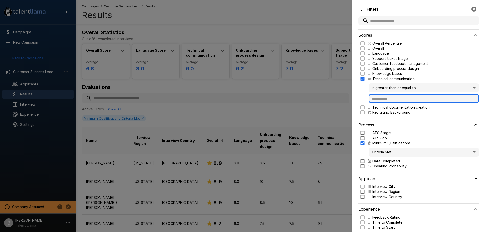
click at [391, 102] on input "text" at bounding box center [424, 98] width 110 height 9
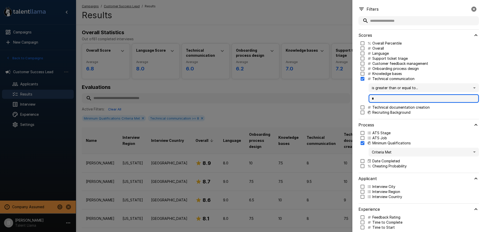
type input "*"
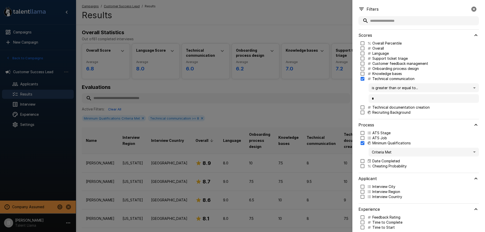
click at [210, 89] on div at bounding box center [242, 116] width 485 height 232
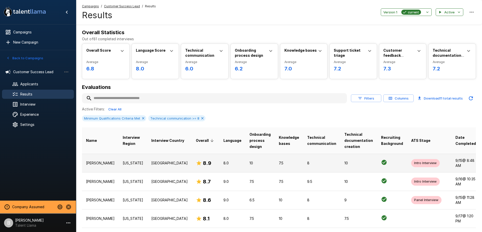
click at [147, 162] on td "United States" at bounding box center [169, 162] width 44 height 18
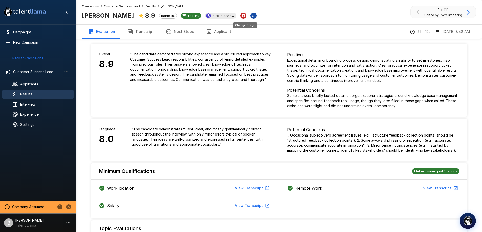
click at [252, 16] on icon "Change Stage" at bounding box center [254, 15] width 4 height 3
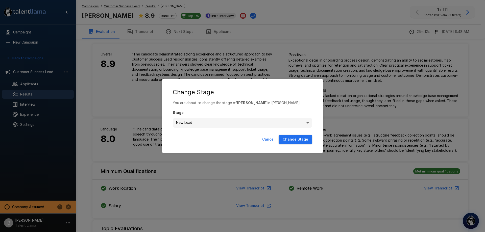
click at [220, 121] on body ".st0{fill:#FFFFFF;} .st1{fill:#76a4ed;} Campaigns New Campaign Active 1 Custome…" at bounding box center [244, 116] width 489 height 232
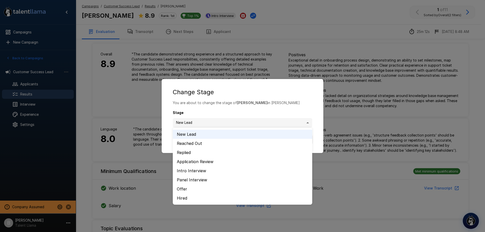
click at [280, 51] on div at bounding box center [242, 116] width 485 height 232
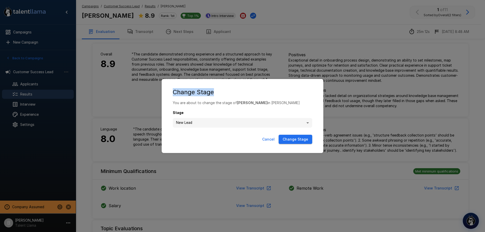
click at [331, 86] on div "**********" at bounding box center [242, 116] width 485 height 232
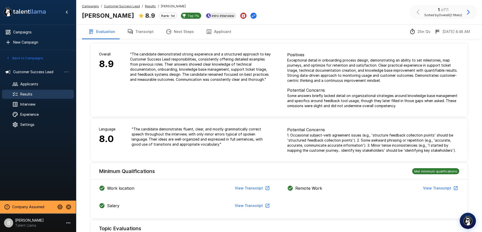
click at [469, 9] on icon "button" at bounding box center [468, 12] width 6 height 6
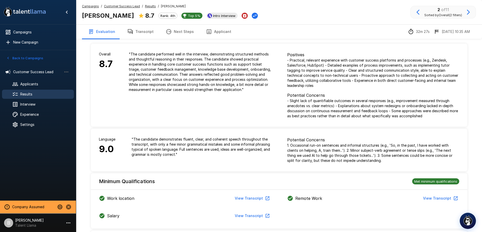
click at [330, 17] on div "Campaigns / Customer Success Lead / Results / Elise Folk Elise Folk 8.7 Rank: 4…" at bounding box center [279, 12] width 406 height 24
click at [277, 15] on div "Campaigns / Customer Success Lead / Results / Elise Folk Elise Folk 8.7 Rank: 4…" at bounding box center [279, 12] width 406 height 24
click at [150, 6] on u "Results" at bounding box center [150, 6] width 11 height 4
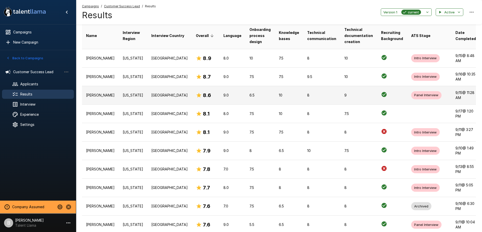
scroll to position [105, 0]
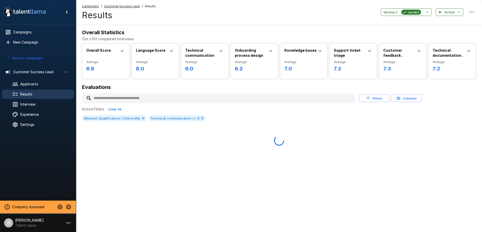
scroll to position [0, 0]
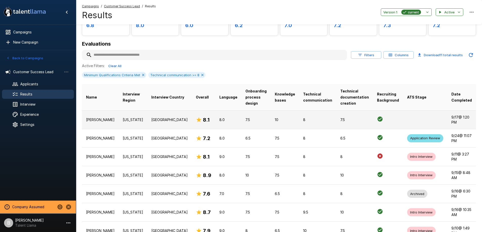
scroll to position [47, 0]
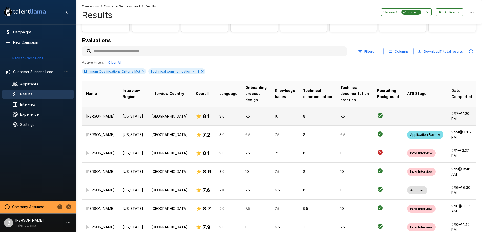
click at [125, 123] on td "Texas" at bounding box center [133, 116] width 29 height 18
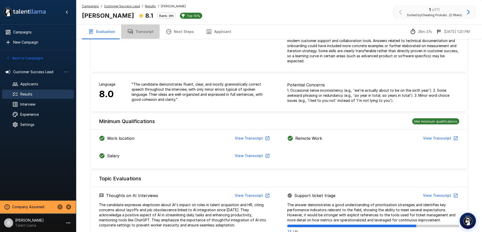
click at [137, 26] on button "Transcript" at bounding box center [140, 32] width 38 height 14
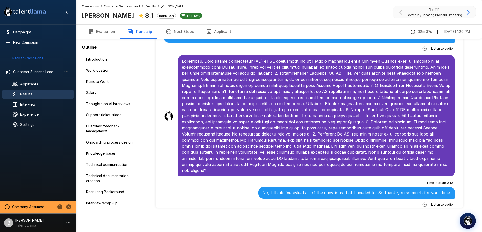
scroll to position [2138, 0]
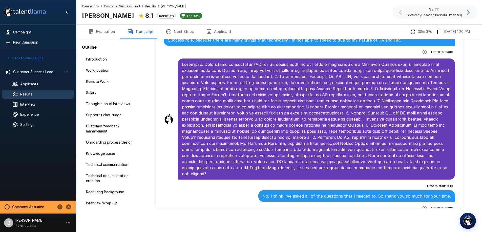
click at [422, 205] on icon "button" at bounding box center [424, 207] width 5 height 5
click at [401, 206] on icon "button" at bounding box center [403, 208] width 5 height 5
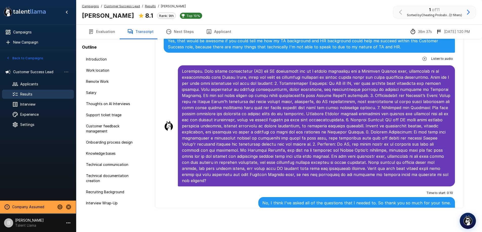
scroll to position [2132, 0]
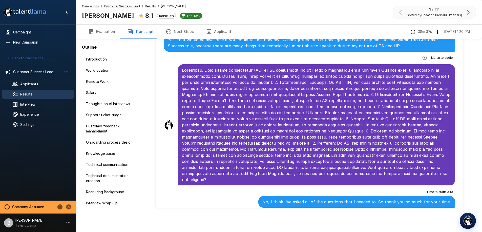
click at [401, 212] on icon "button" at bounding box center [403, 214] width 4 height 4
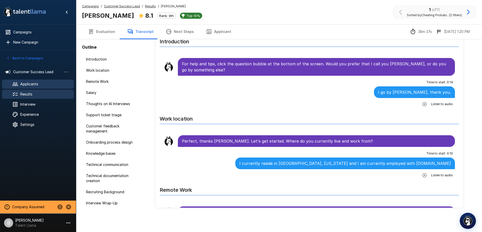
scroll to position [0, 0]
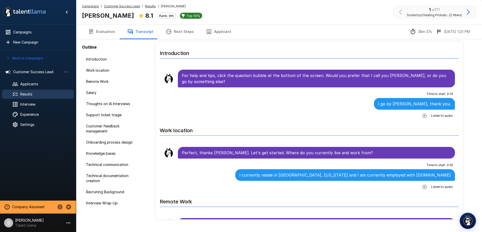
scroll to position [25, 0]
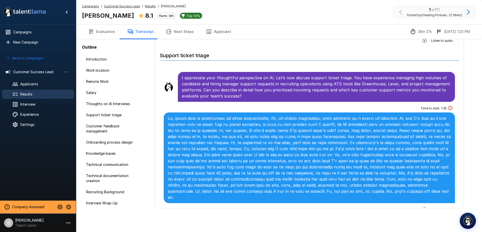
scroll to position [492, 0]
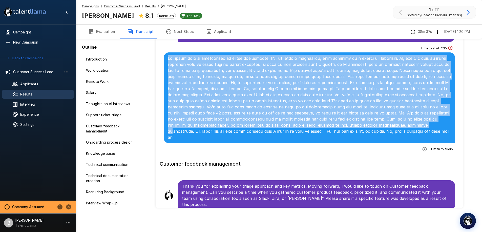
drag, startPoint x: 166, startPoint y: 58, endPoint x: 341, endPoint y: 126, distance: 187.5
click at [341, 126] on div at bounding box center [309, 97] width 291 height 90
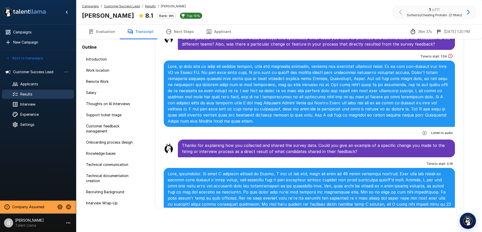
scroll to position [905, 0]
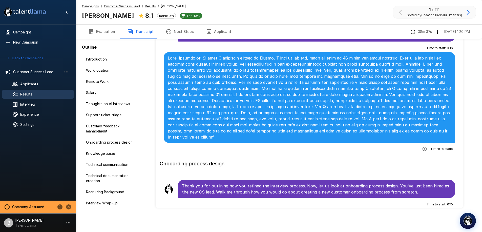
click at [108, 35] on button "Evaluation" at bounding box center [101, 32] width 39 height 14
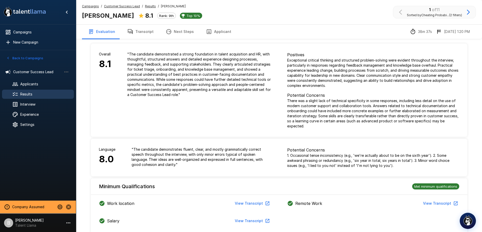
scroll to position [1, 0]
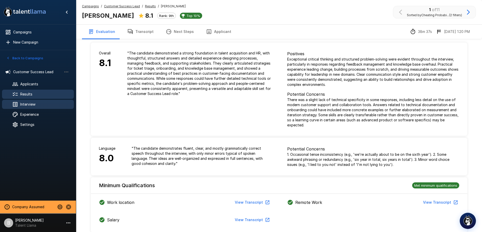
click at [48, 107] on div "Interview" at bounding box center [38, 104] width 72 height 9
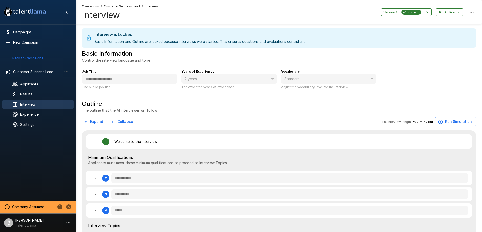
type textarea "*"
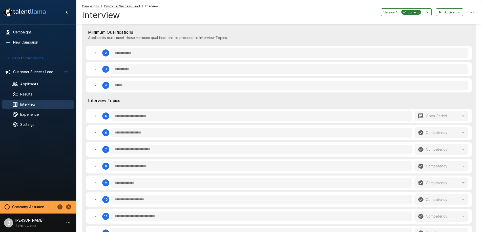
scroll to position [125, 0]
click at [96, 149] on icon "button" at bounding box center [95, 149] width 6 height 6
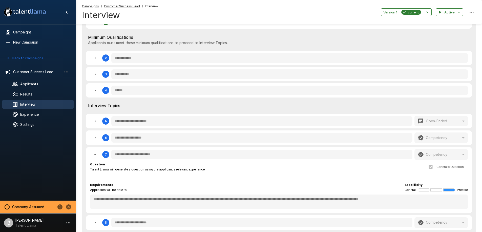
scroll to position [137, 0]
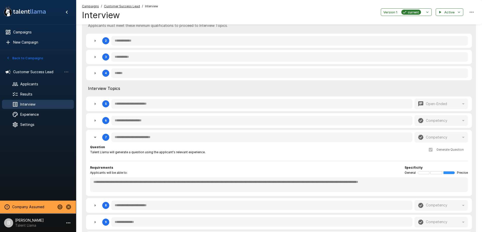
click at [102, 135] on div "7" at bounding box center [99, 137] width 19 height 10
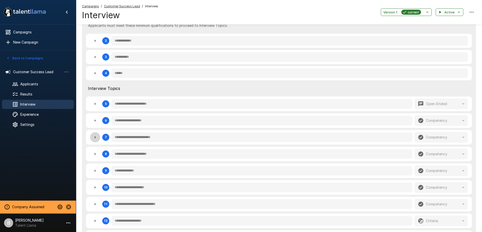
click at [97, 137] on icon "button" at bounding box center [95, 137] width 6 height 6
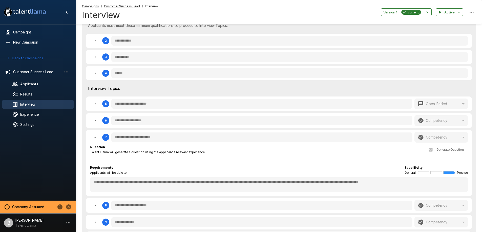
click at [98, 136] on icon "button" at bounding box center [95, 137] width 6 height 6
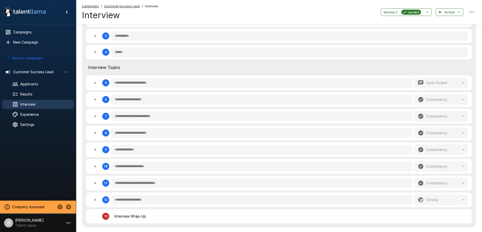
scroll to position [158, 0]
click at [96, 152] on icon "button" at bounding box center [95, 149] width 6 height 6
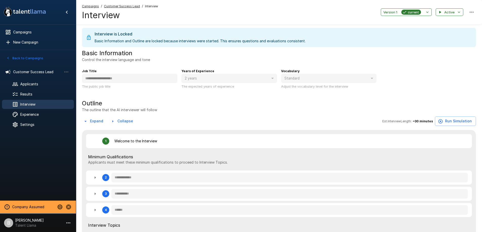
scroll to position [0, 0]
click at [32, 94] on span "Results" at bounding box center [45, 94] width 50 height 5
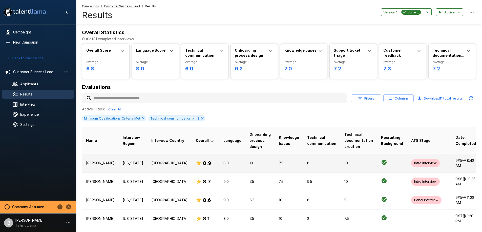
click at [96, 160] on p "Brittany Holley" at bounding box center [100, 162] width 29 height 5
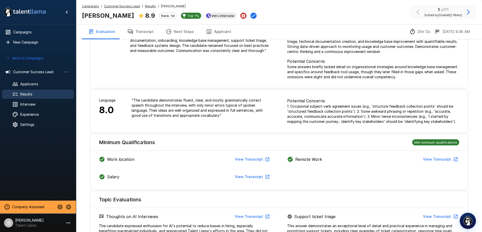
scroll to position [52, 0]
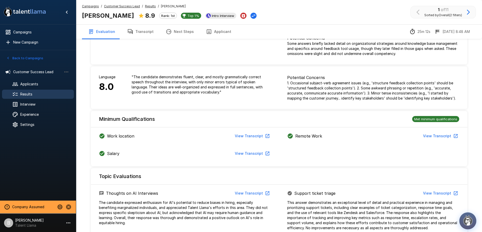
click at [463, 217] on img "button" at bounding box center [467, 220] width 11 height 11
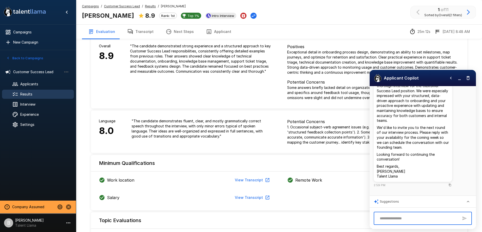
scroll to position [8, 0]
click at [42, 109] on ul "Customer Success Lead Applicants Results Interview Experience Settings" at bounding box center [38, 97] width 76 height 69
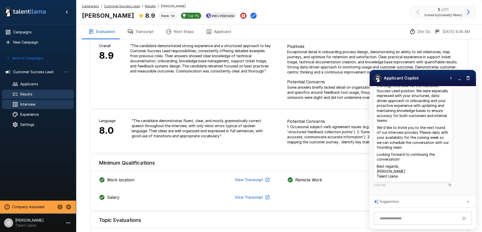
click at [42, 105] on span "Interview" at bounding box center [45, 104] width 50 height 5
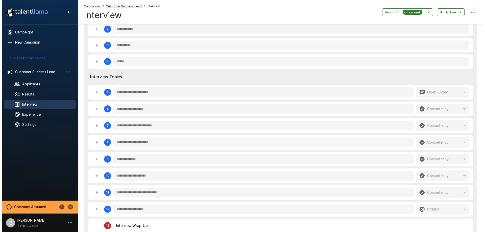
scroll to position [64, 0]
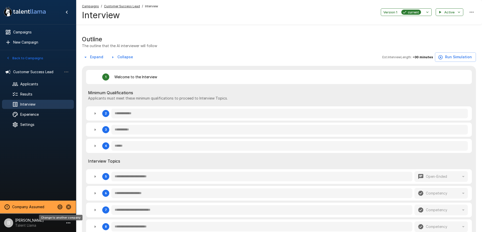
click at [58, 207] on icon "Change to another company" at bounding box center [59, 206] width 5 height 5
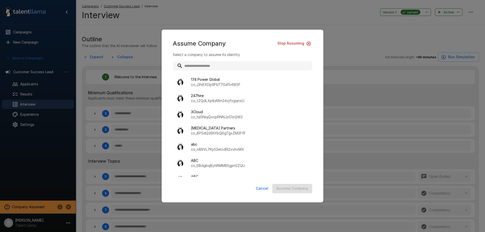
click at [212, 64] on input "text" at bounding box center [243, 65] width 140 height 9
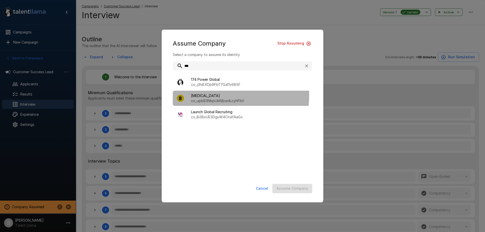
click at [211, 95] on span "BAL" at bounding box center [249, 95] width 117 height 5
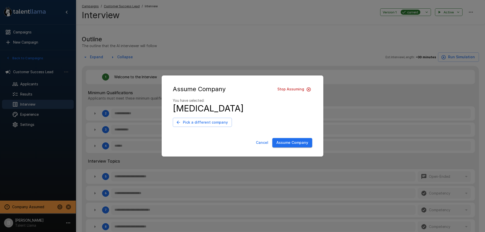
click at [296, 146] on button "Assume Company" at bounding box center [293, 142] width 40 height 9
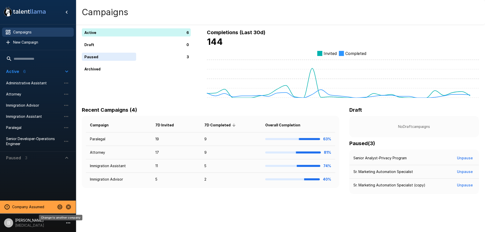
click at [64, 208] on button "Change to another company" at bounding box center [60, 206] width 9 height 9
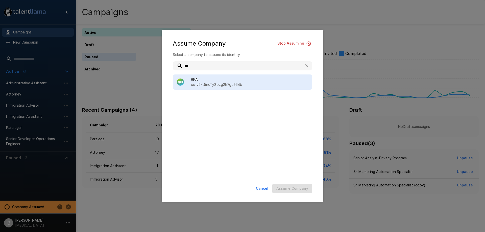
type input "***"
click at [217, 80] on span "RPA" at bounding box center [249, 79] width 117 height 5
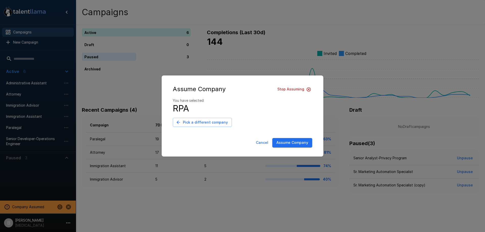
click at [296, 143] on button "Assume Company" at bounding box center [293, 142] width 40 height 9
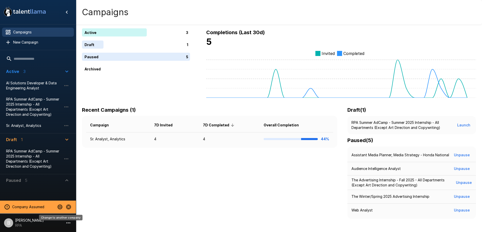
click at [58, 209] on icon "Change to another company" at bounding box center [60, 206] width 6 height 6
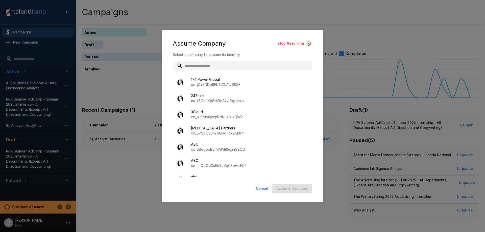
click at [213, 67] on input "text" at bounding box center [243, 65] width 140 height 9
type input "*"
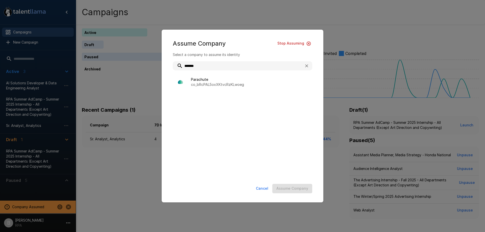
type input "********"
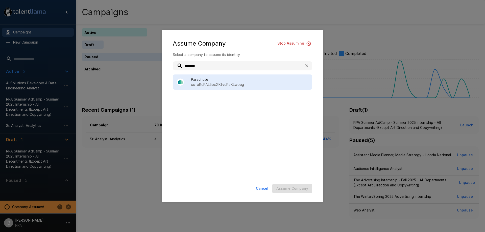
click at [230, 75] on div "Parachute co_bRcPAL5oxXKtvcRzKLwoeg" at bounding box center [243, 81] width 140 height 15
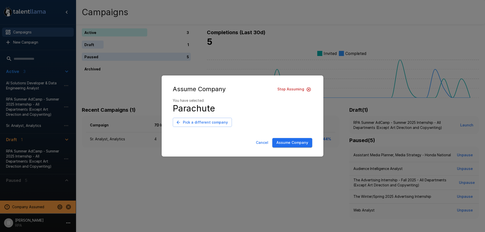
click at [292, 146] on button "Assume Company" at bounding box center [293, 142] width 40 height 9
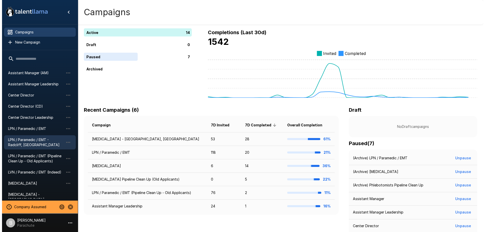
scroll to position [28, 0]
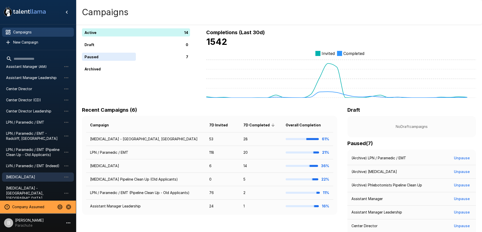
click at [29, 175] on span "[MEDICAL_DATA]" at bounding box center [34, 176] width 56 height 5
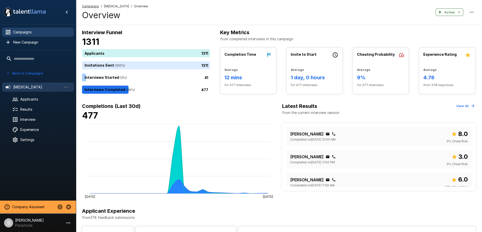
click at [28, 28] on div "Campaigns" at bounding box center [38, 32] width 72 height 9
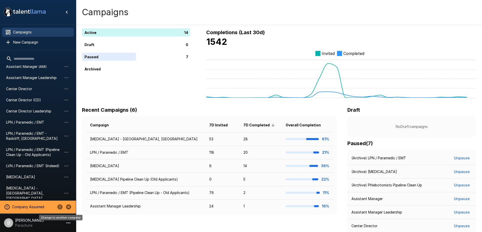
click at [59, 207] on icon "Change to another company" at bounding box center [59, 206] width 5 height 5
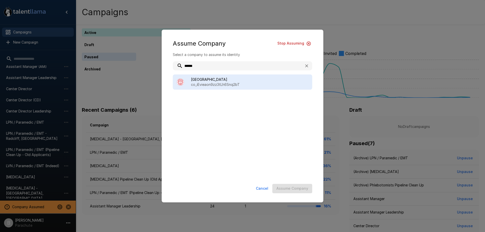
type input "******"
click at [213, 83] on p "co_iEvieaon9zz3tLh6Snq2bT" at bounding box center [249, 84] width 117 height 5
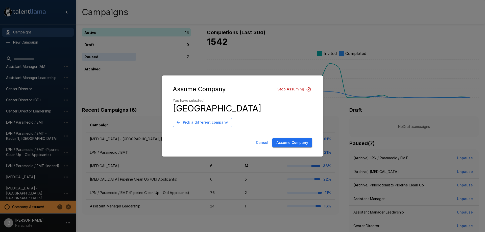
click at [308, 142] on button "Assume Company" at bounding box center [293, 142] width 40 height 9
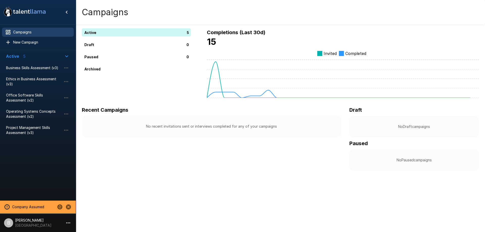
click at [176, 9] on div "Campaigns" at bounding box center [281, 12] width 410 height 24
